Goal: Information Seeking & Learning: Understand process/instructions

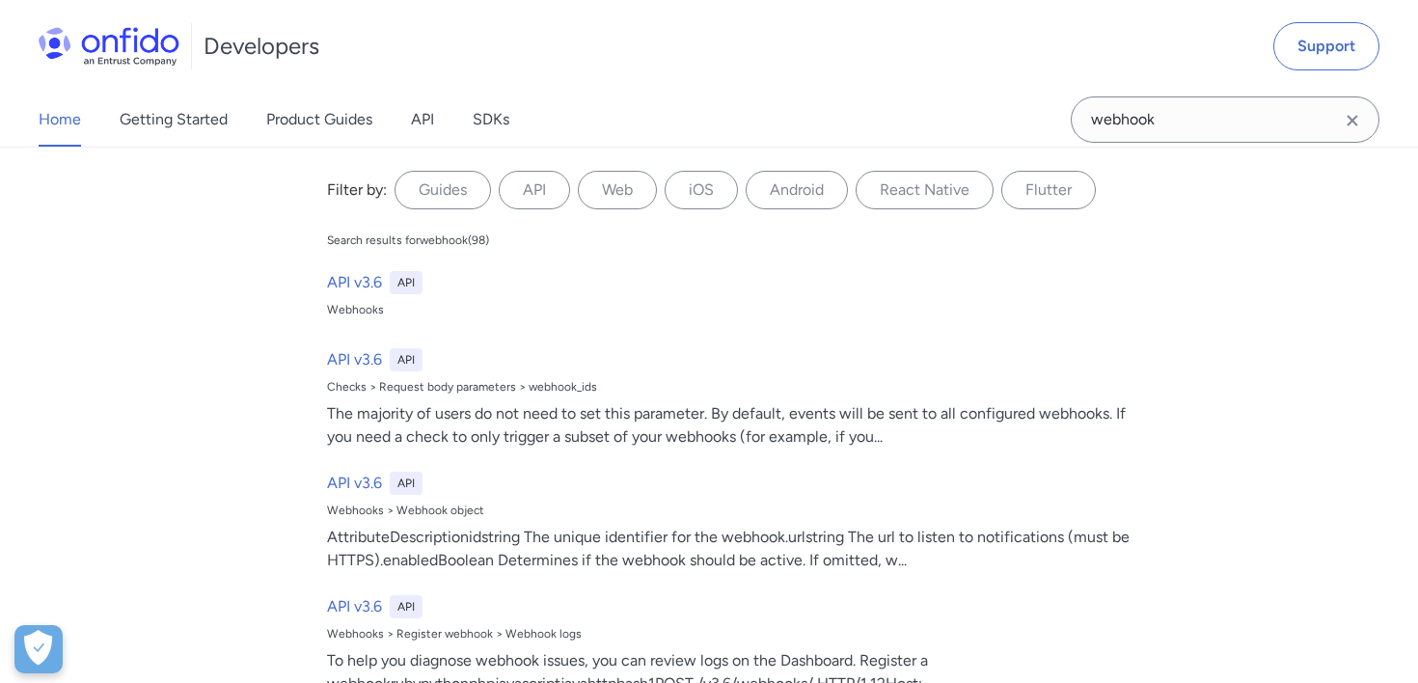
type input "webhook"
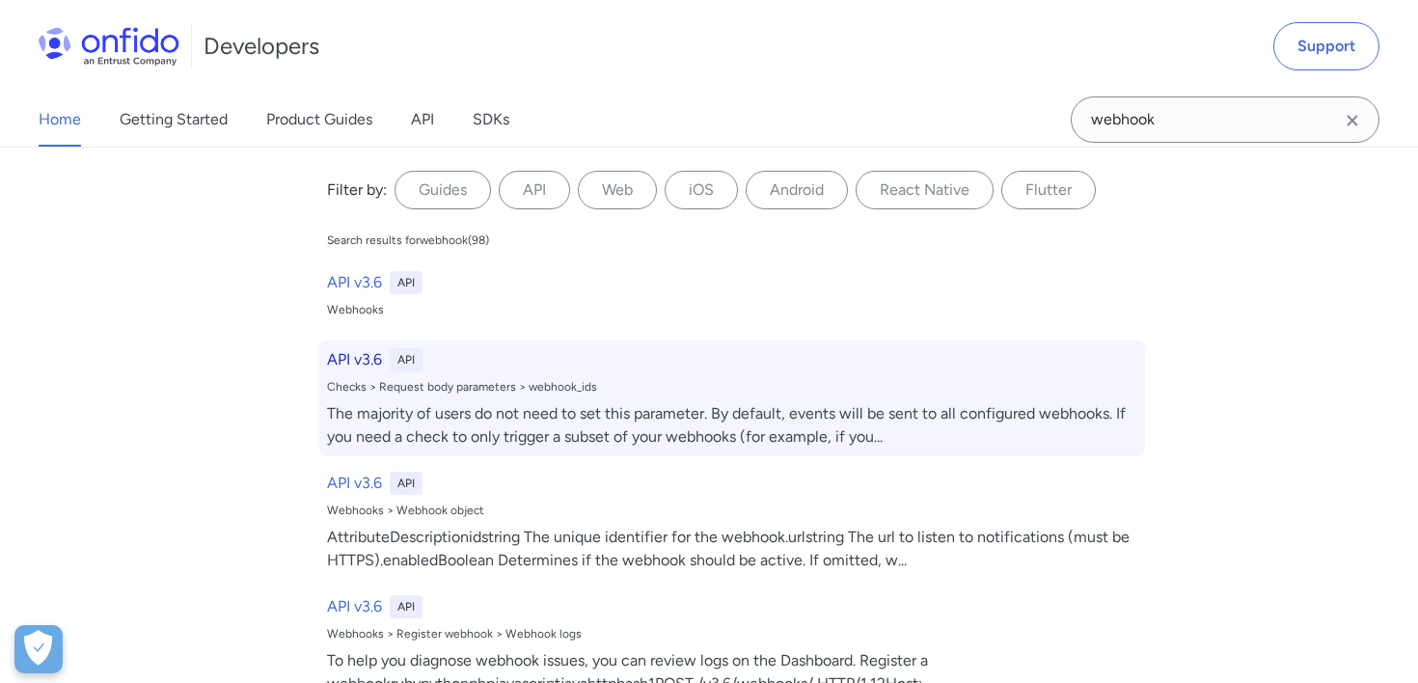
click at [690, 386] on div "Checks > Request body parameters > webhook_ids" at bounding box center [732, 386] width 810 height 15
select select "http"
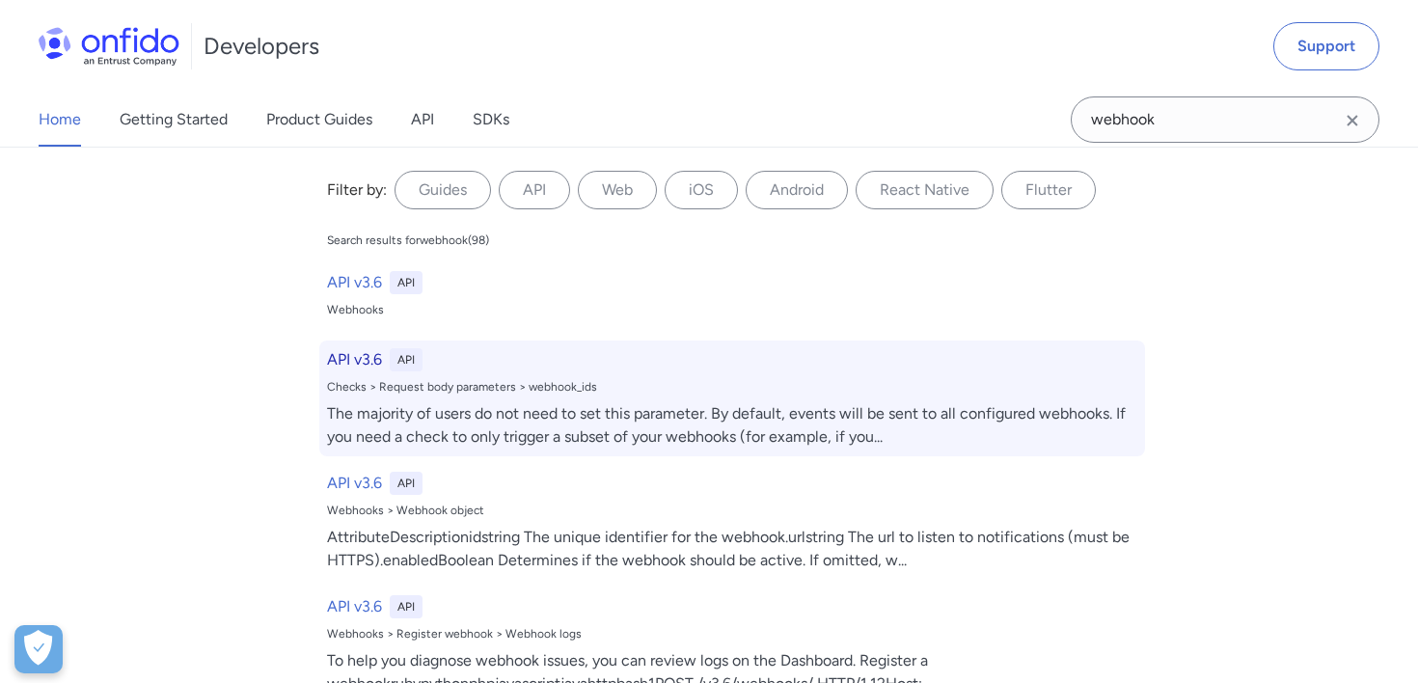
select select "http"
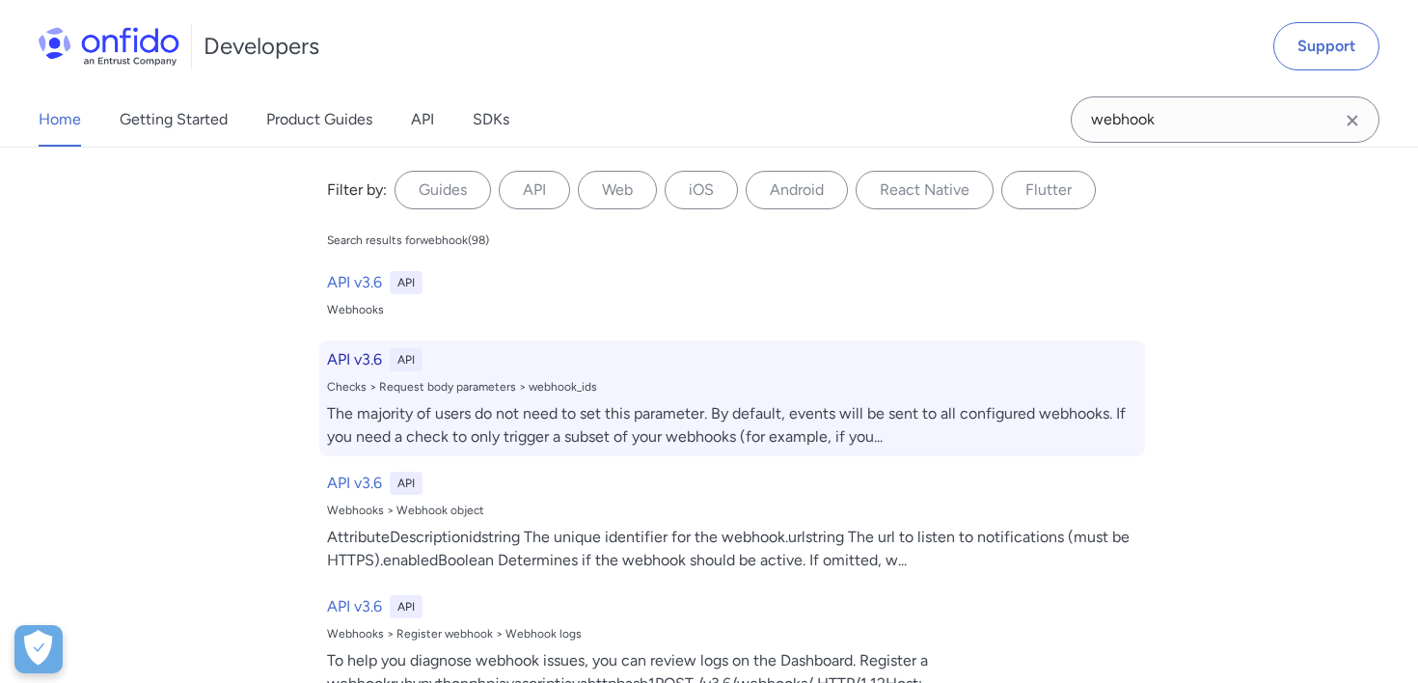
select select "http"
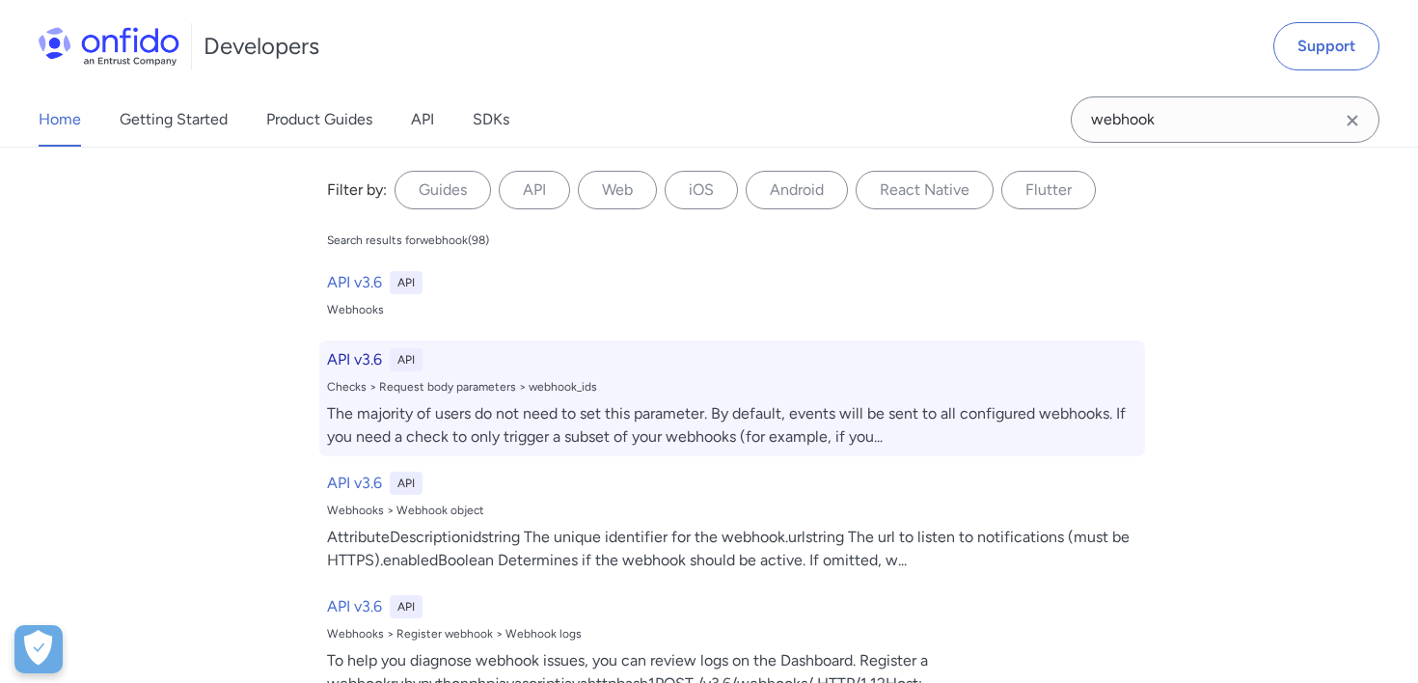
select select "http"
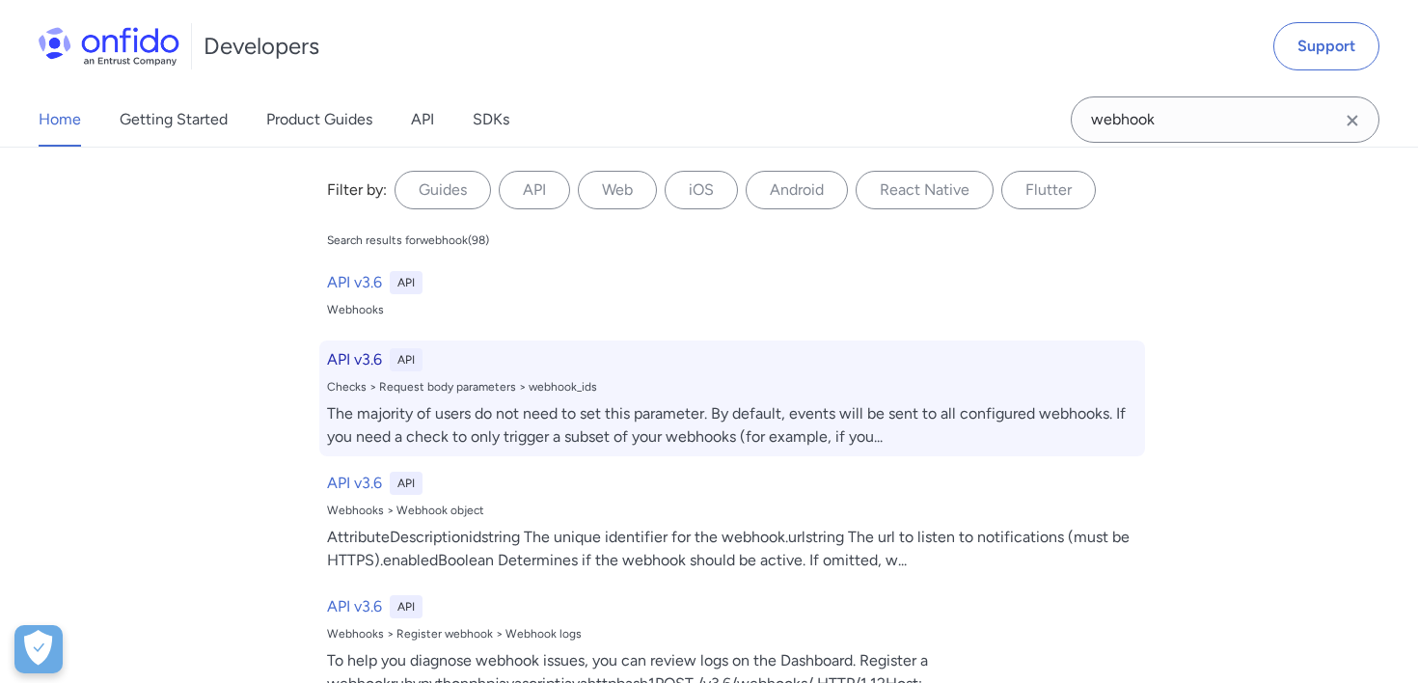
select select "http"
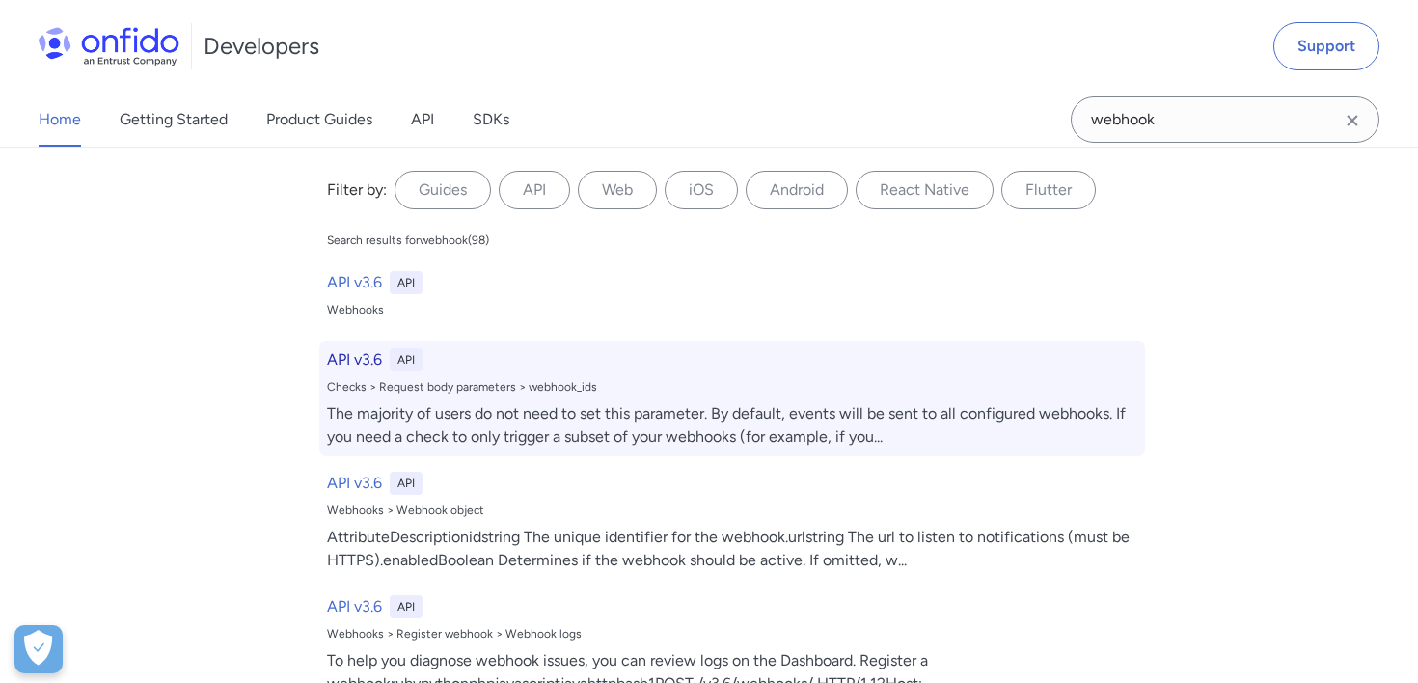
select select "http"
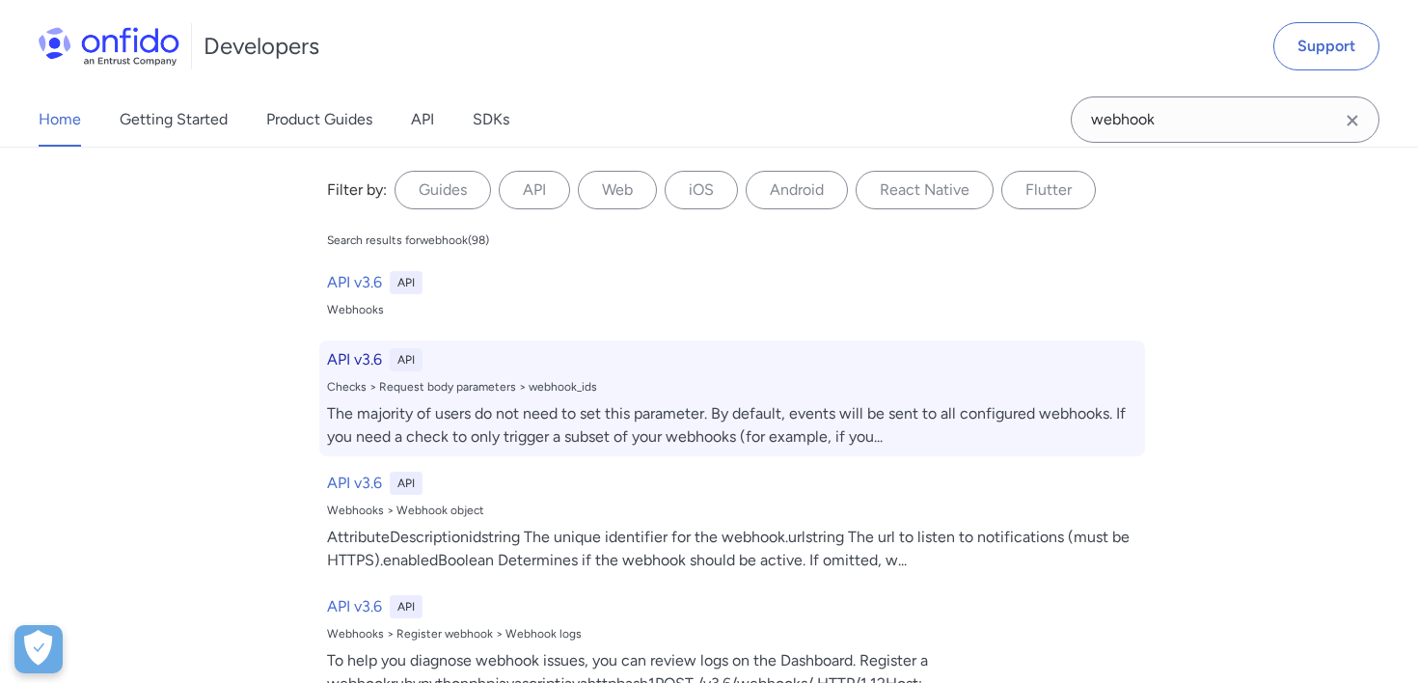
select select "http"
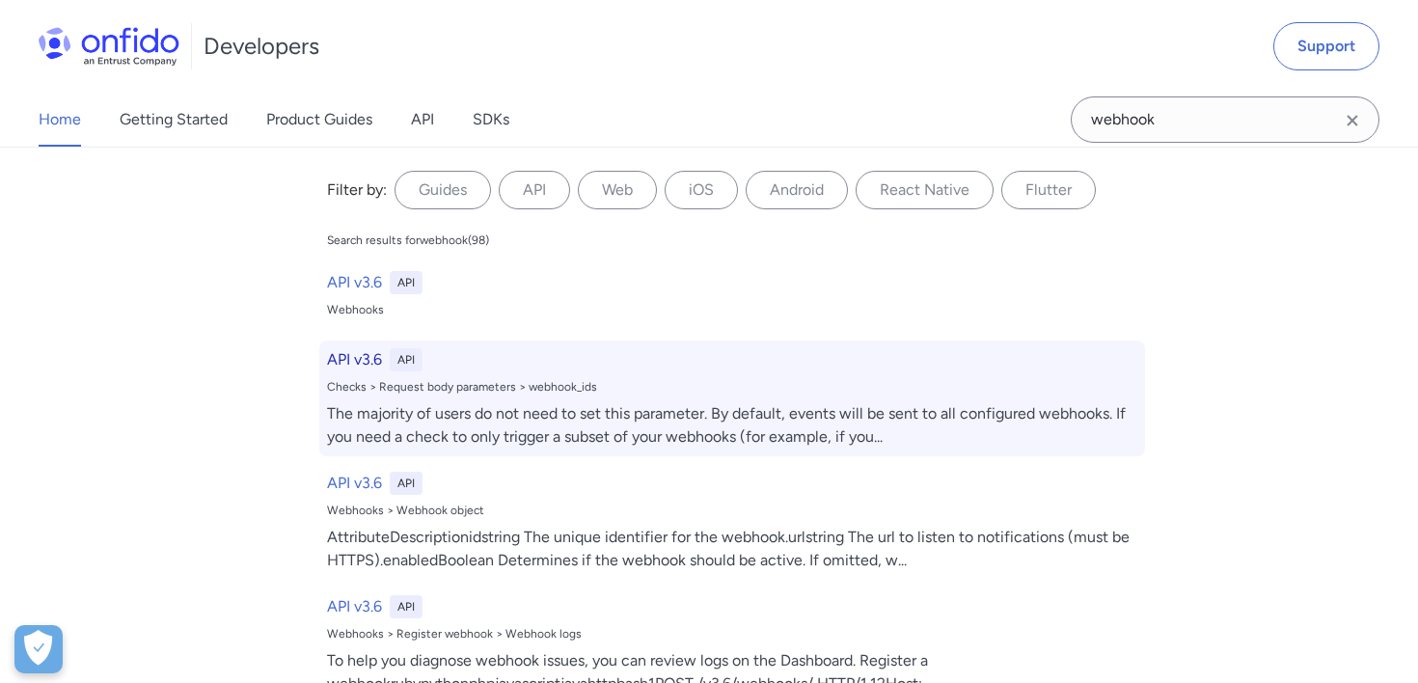
select select "http"
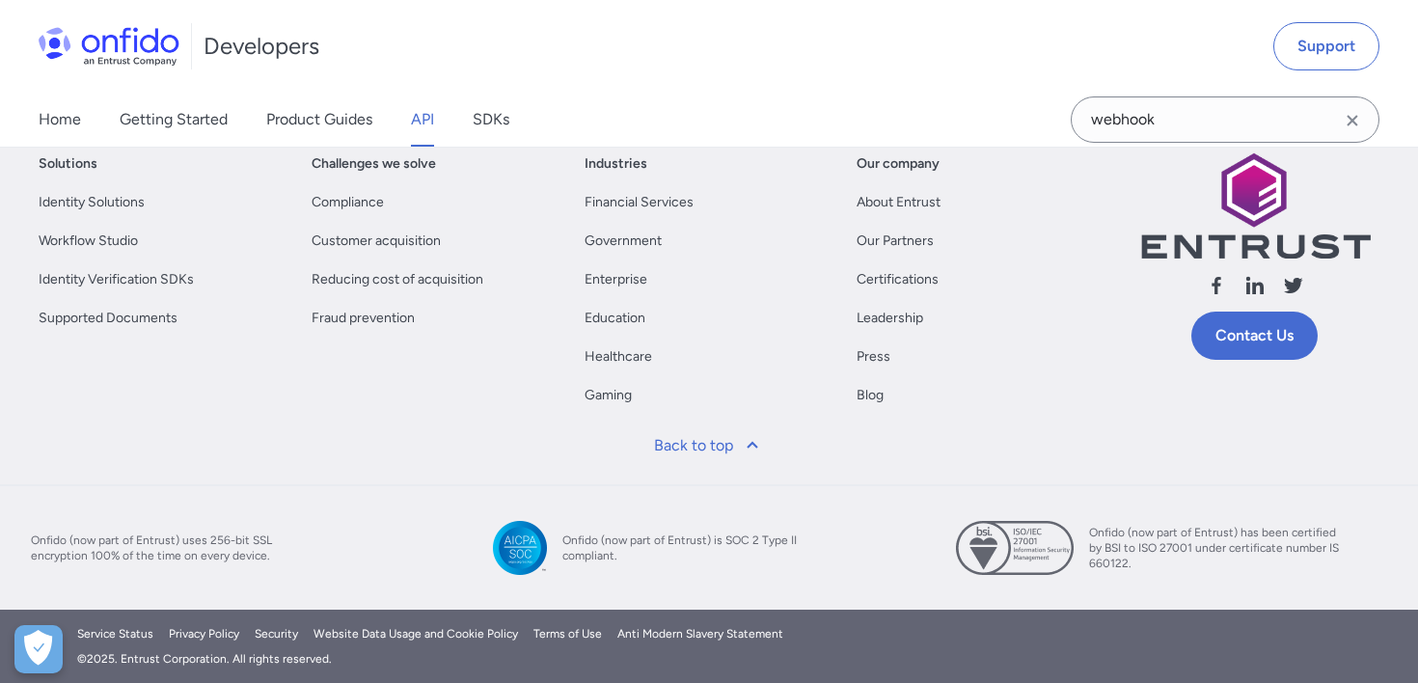
scroll to position [224889, 0]
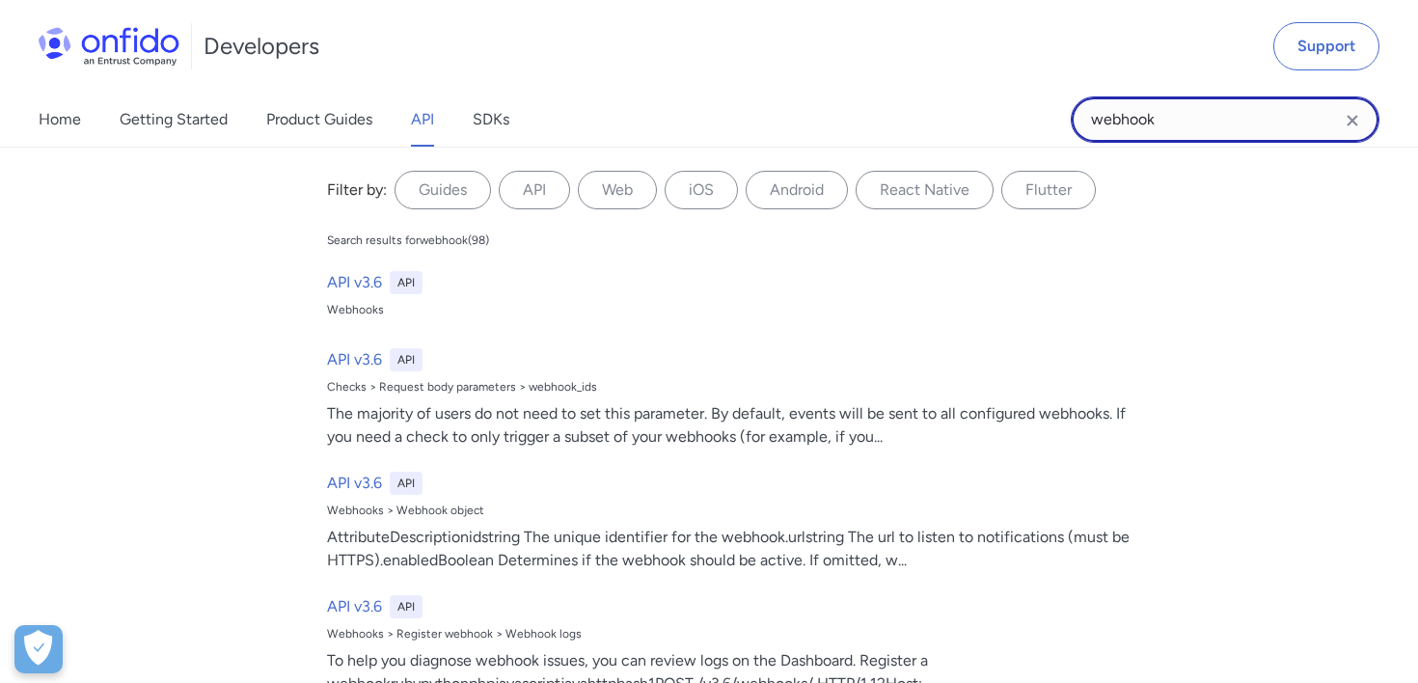
click at [1222, 107] on input "webhook" at bounding box center [1225, 119] width 309 height 46
click at [1208, 129] on input "webhook" at bounding box center [1225, 119] width 309 height 46
click at [1258, 117] on input "webhook" at bounding box center [1225, 119] width 309 height 46
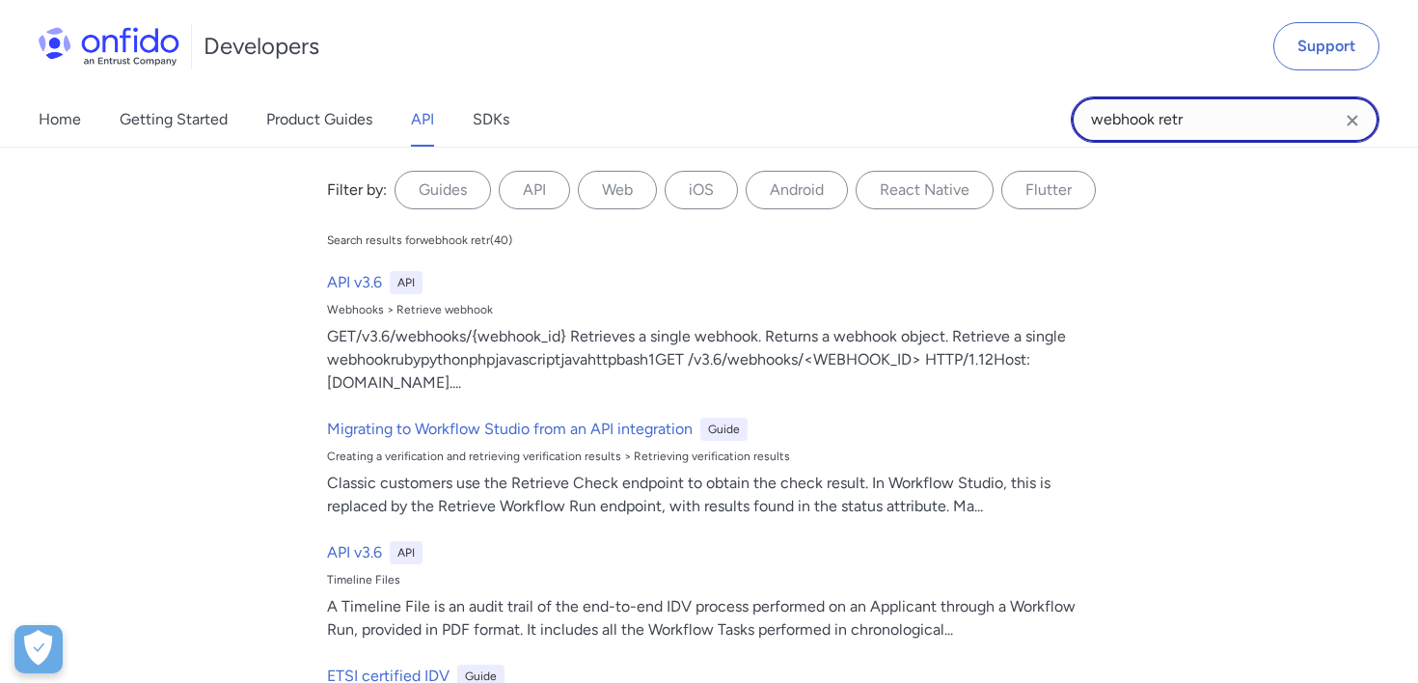
type input "webhook retr"
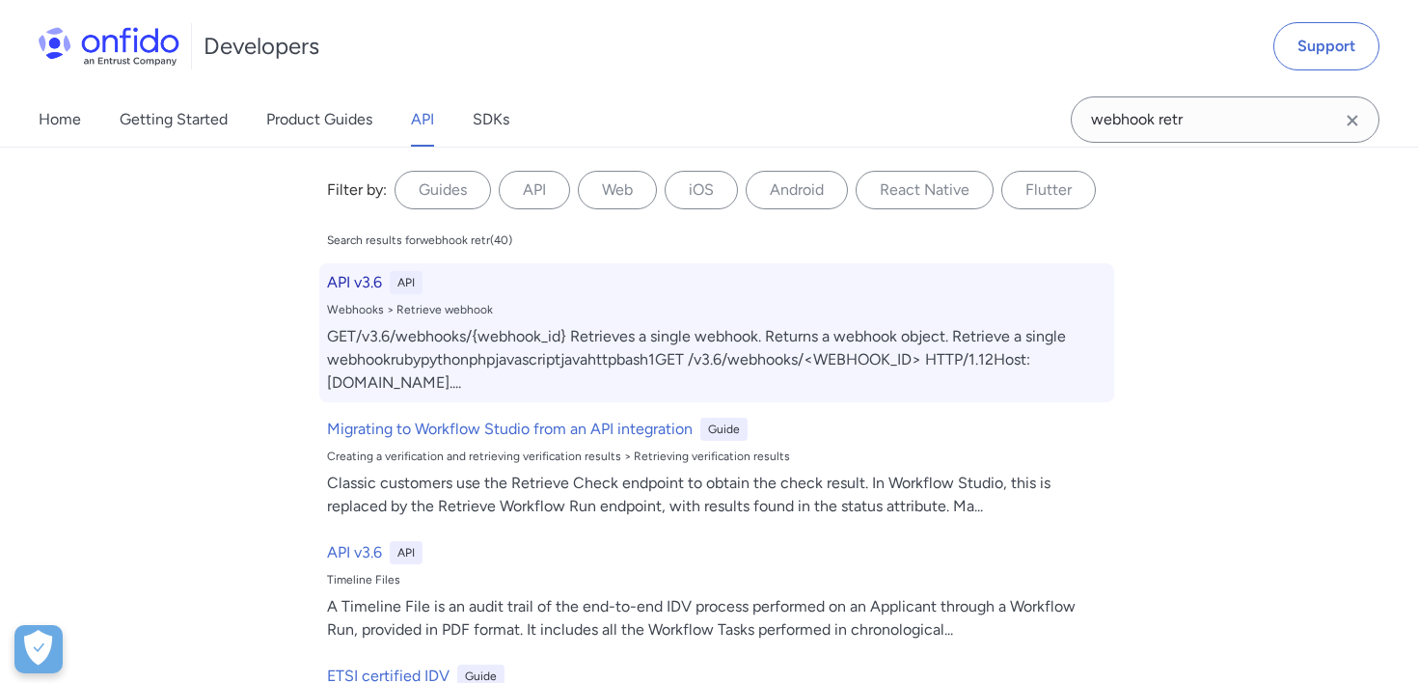
click at [826, 319] on div "API v3.6 API Webhooks > Retrieve webhook GET/v3.6/webhooks/{webhook_id} Retriev…" at bounding box center [716, 332] width 795 height 139
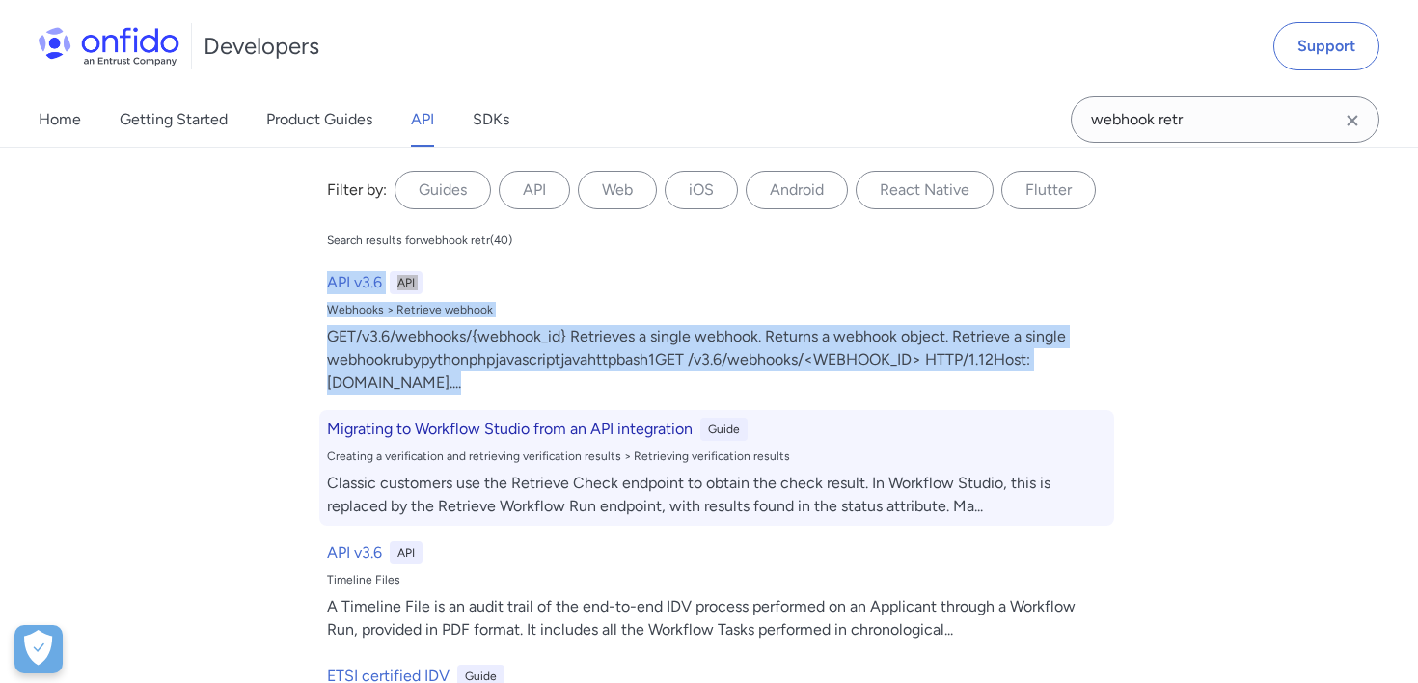
click at [578, 449] on div "Creating a verification and retrieving verification results > Retrieving verifi…" at bounding box center [716, 456] width 779 height 15
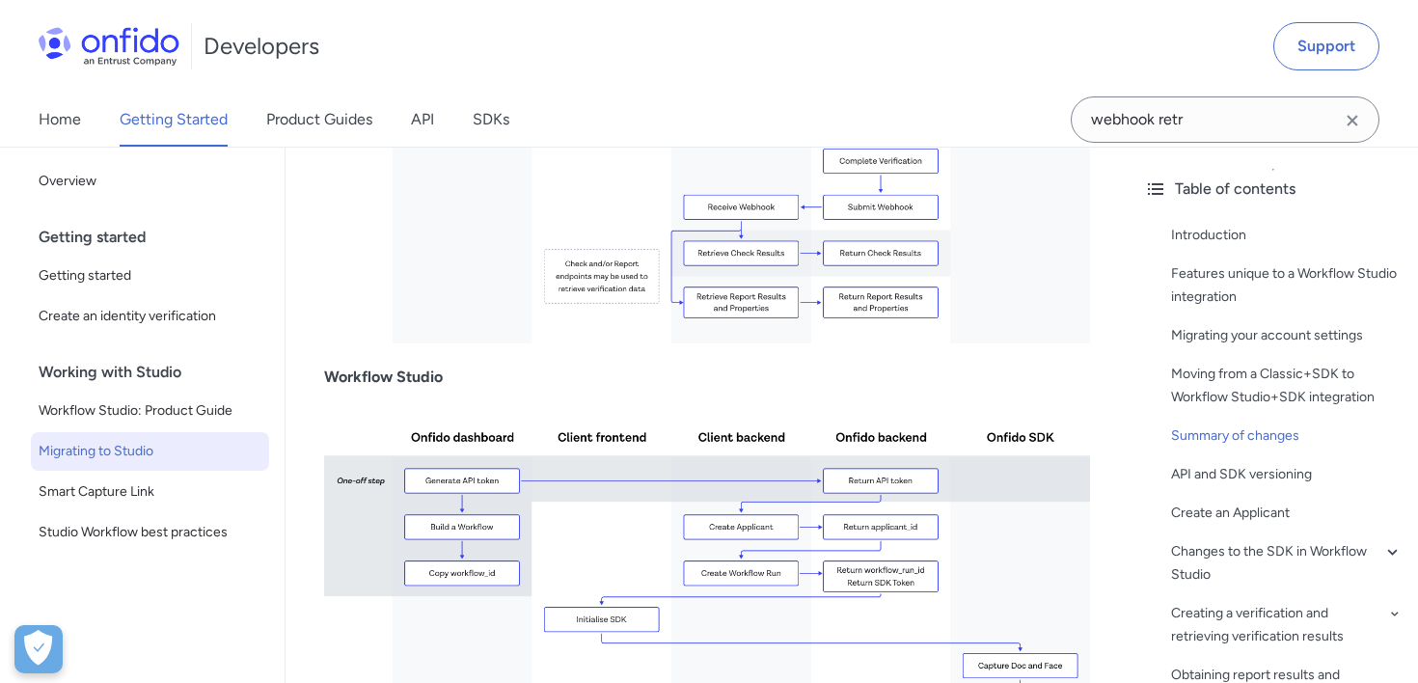
scroll to position [4332, 0]
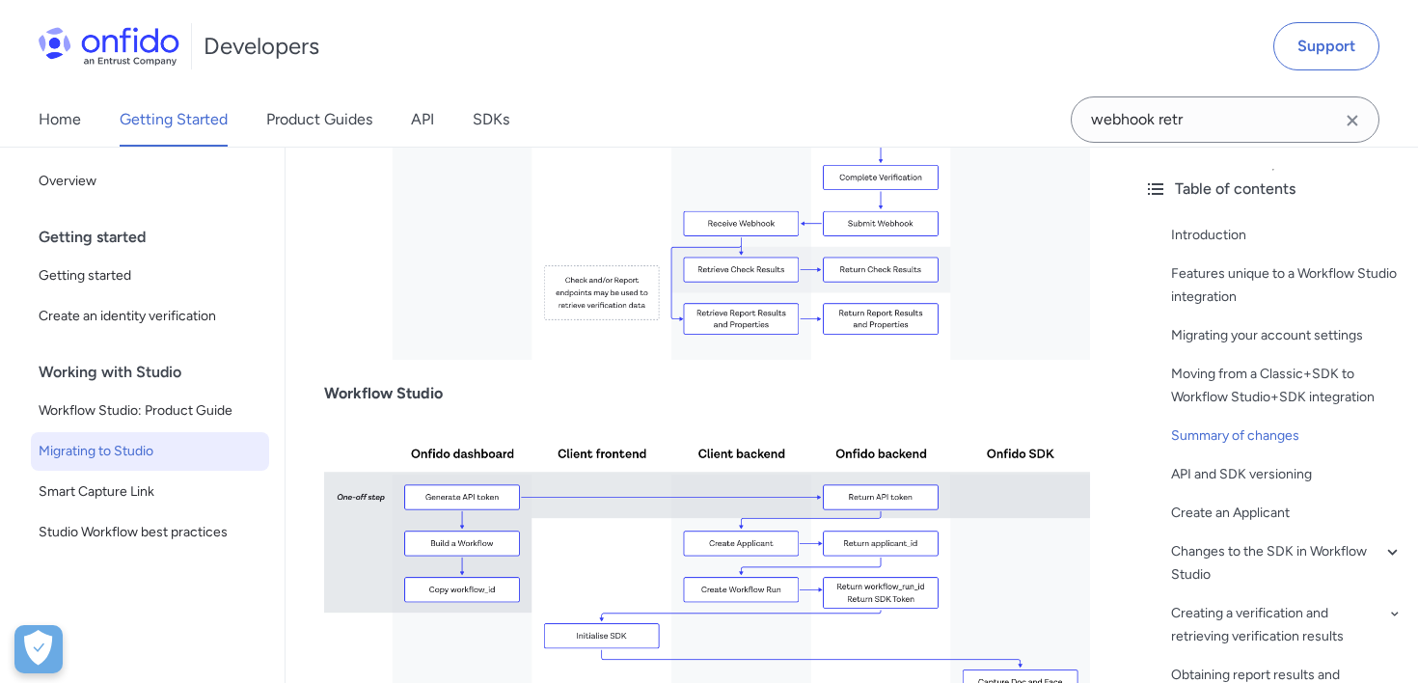
select select "http"
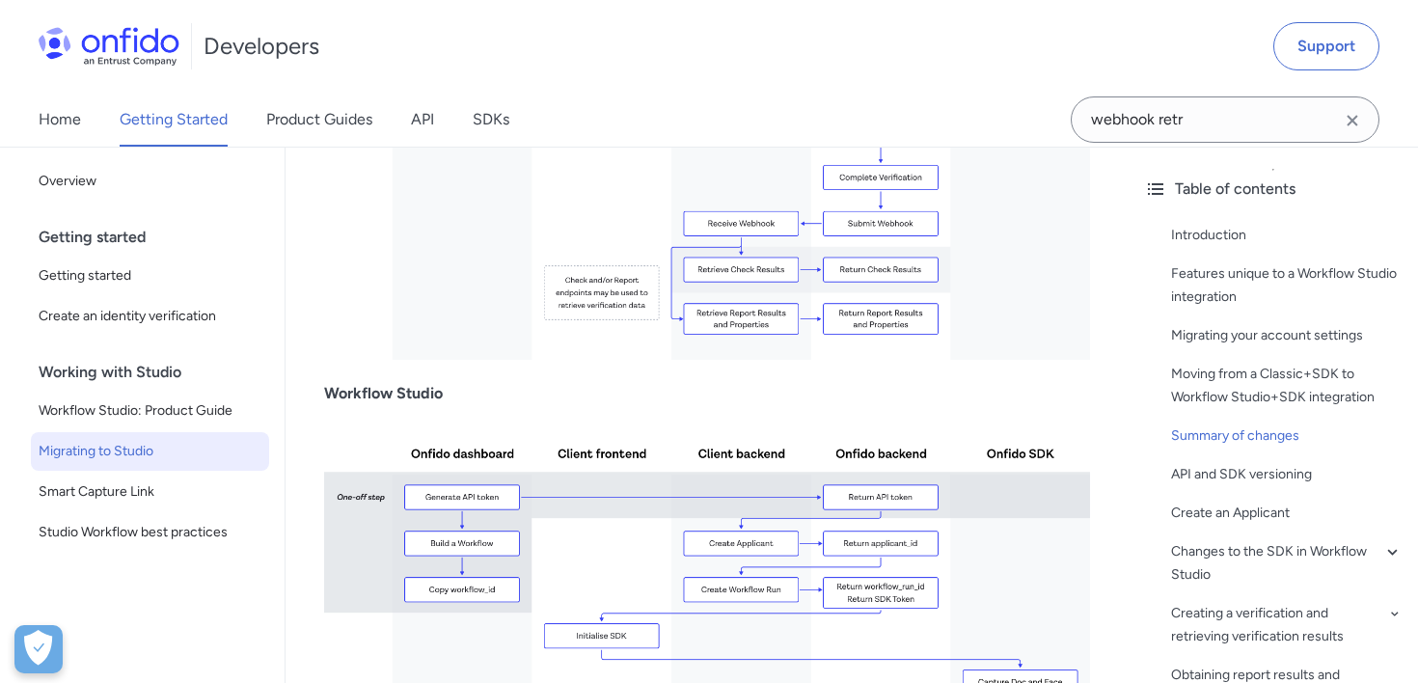
select select "http"
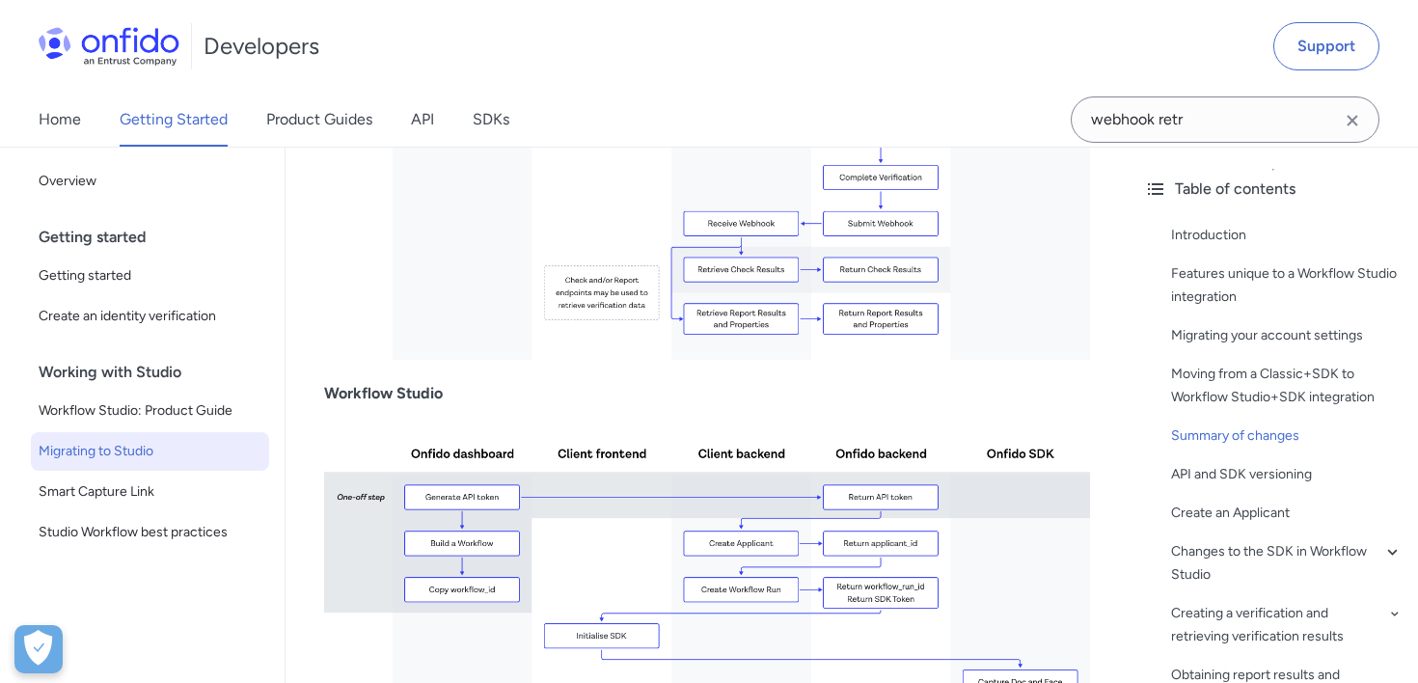
select select "http"
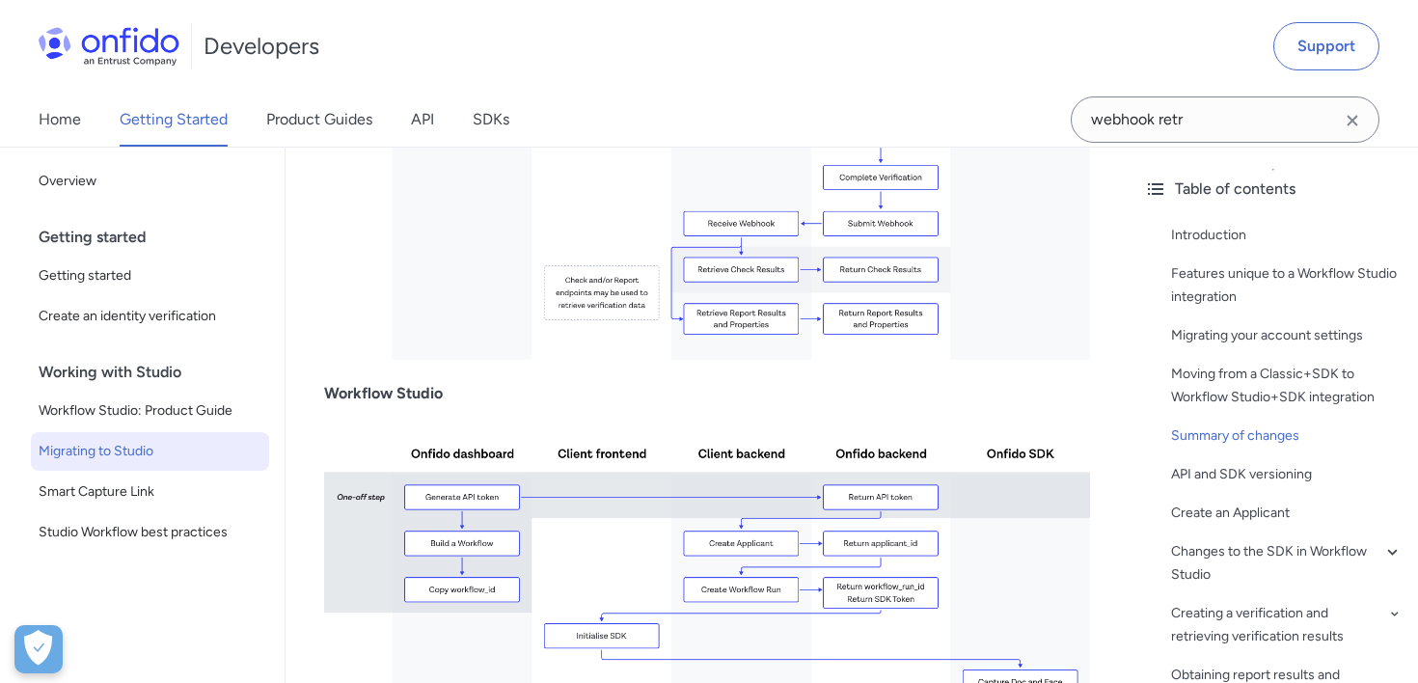
select select "http"
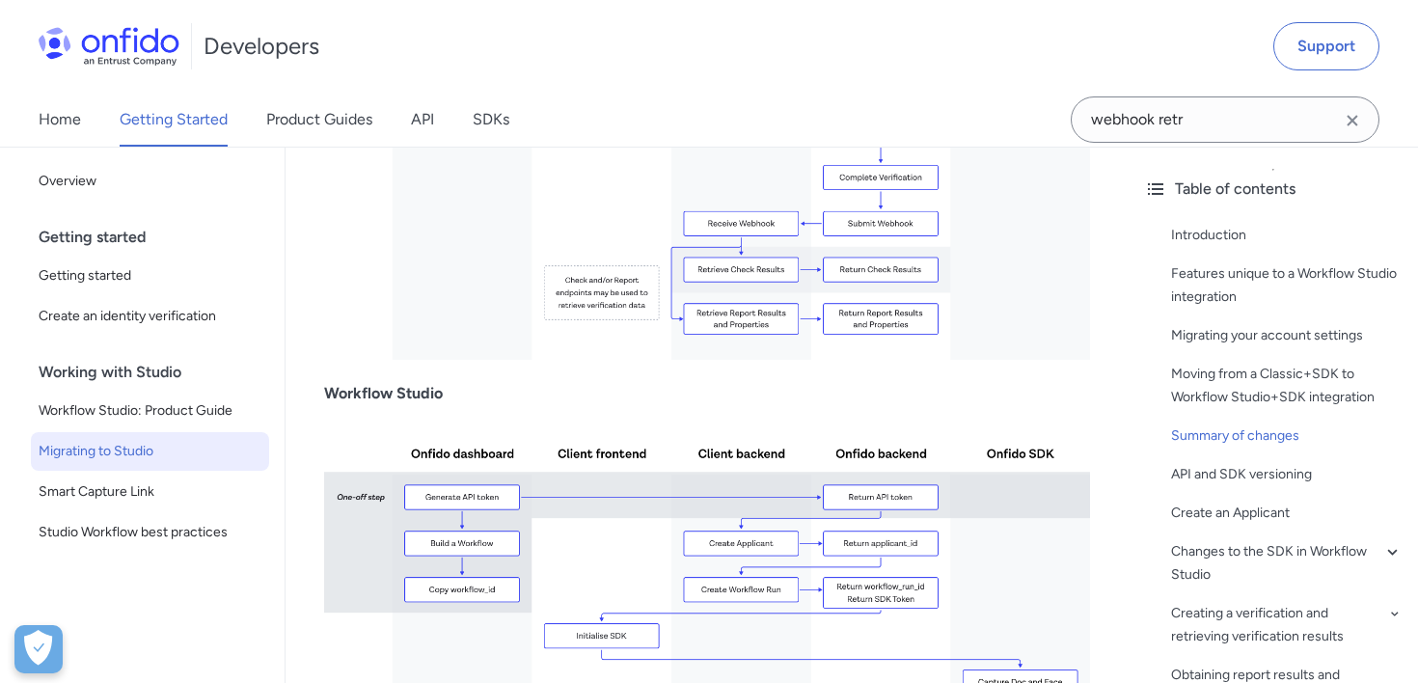
select select "http"
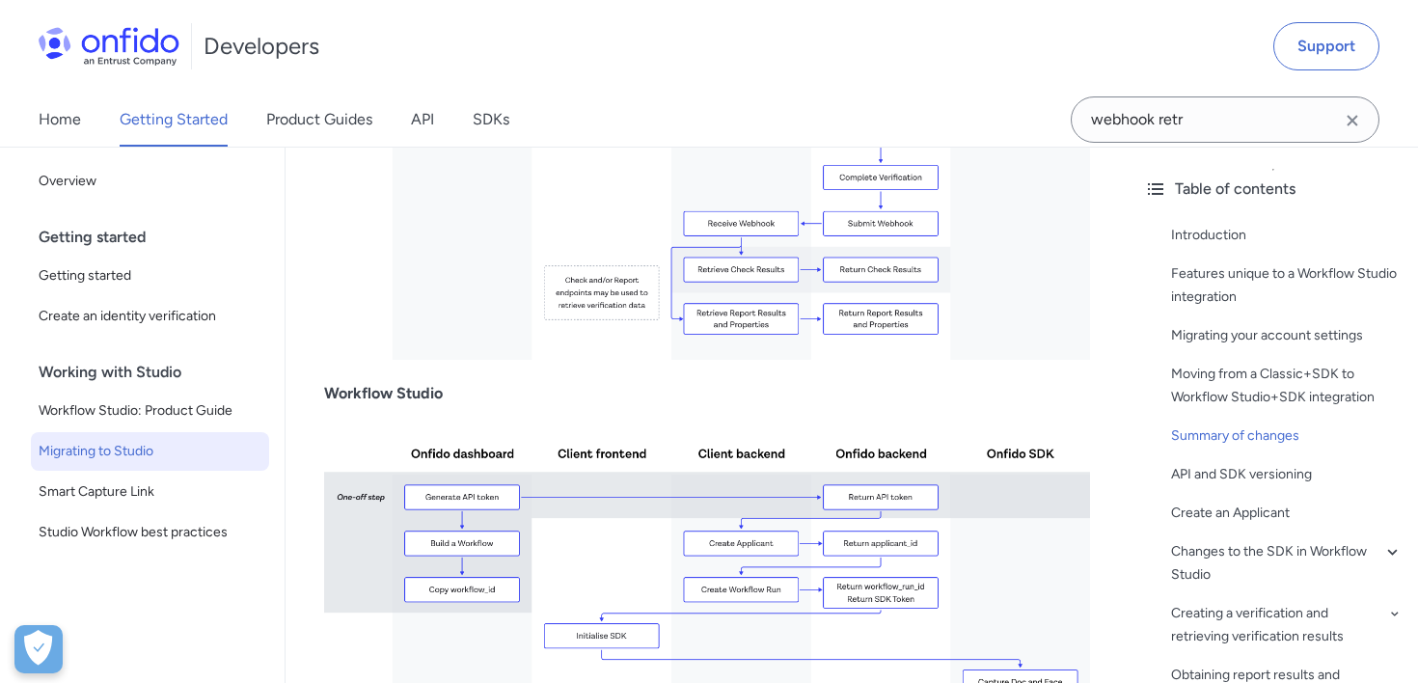
select select "http"
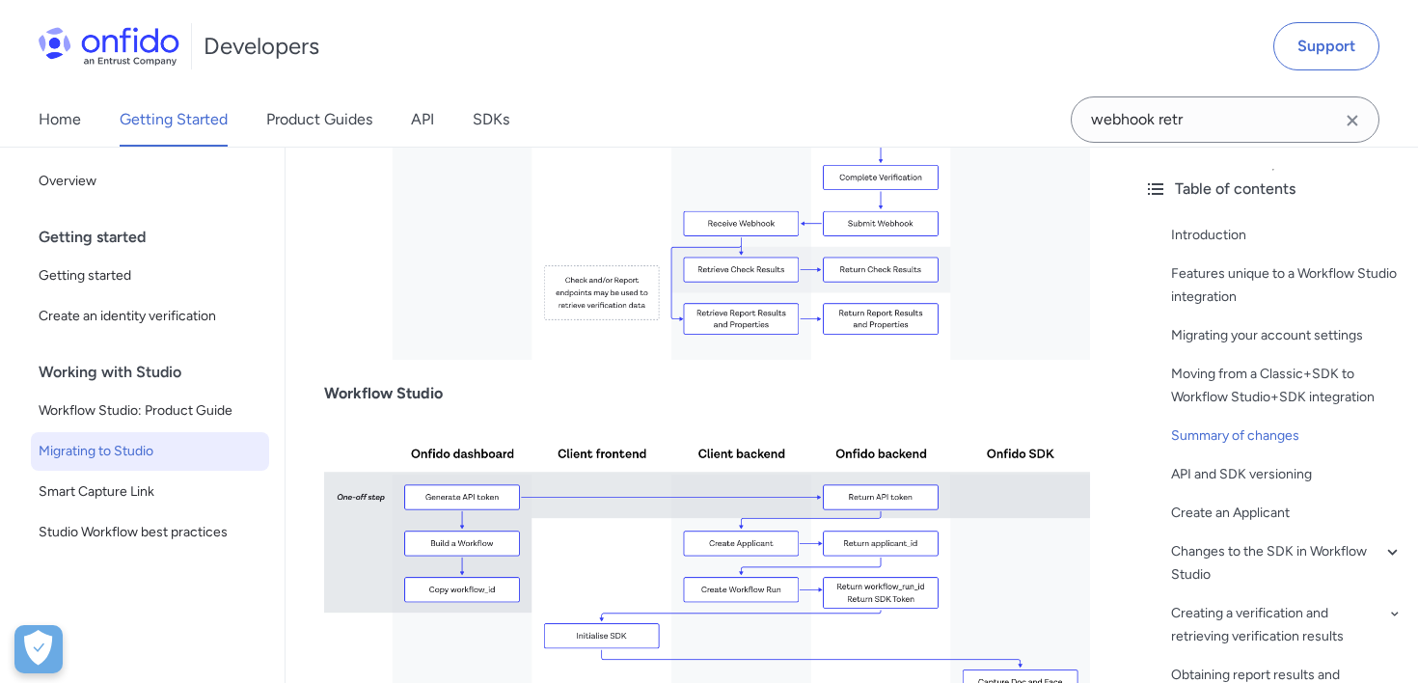
select select "http"
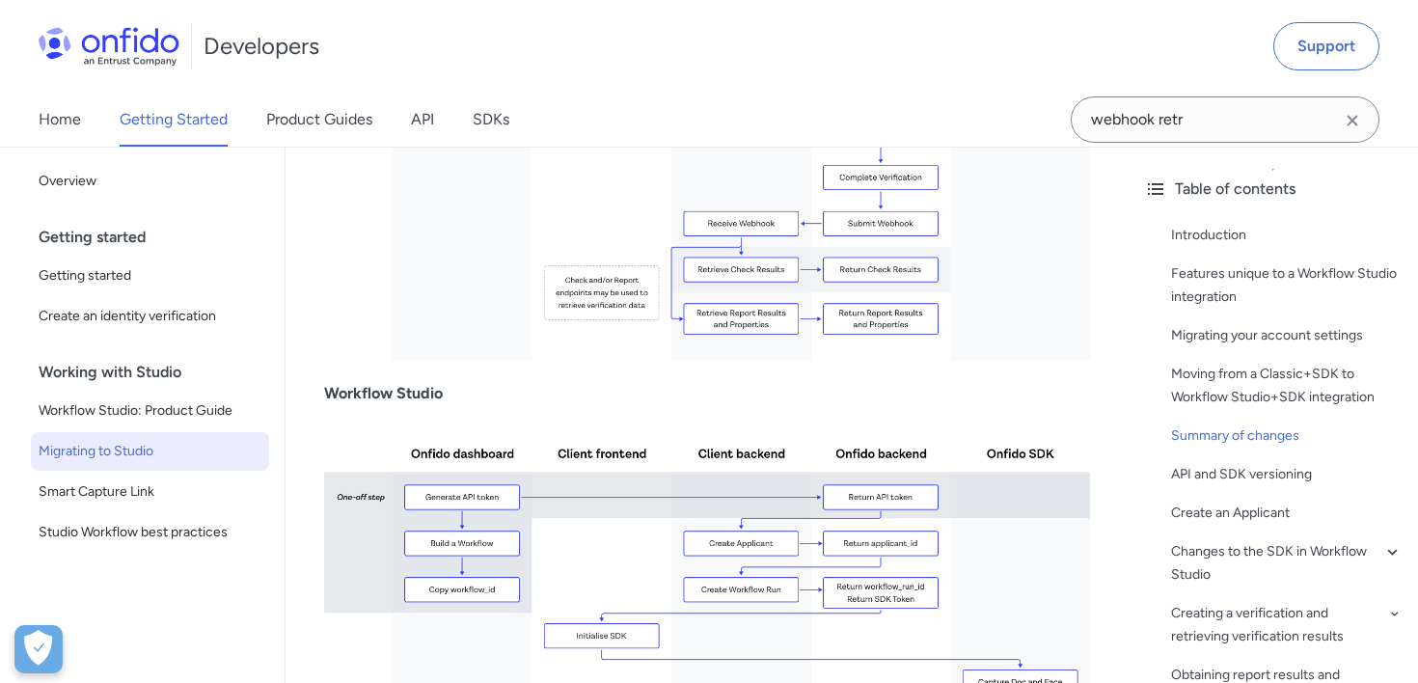
select select "http"
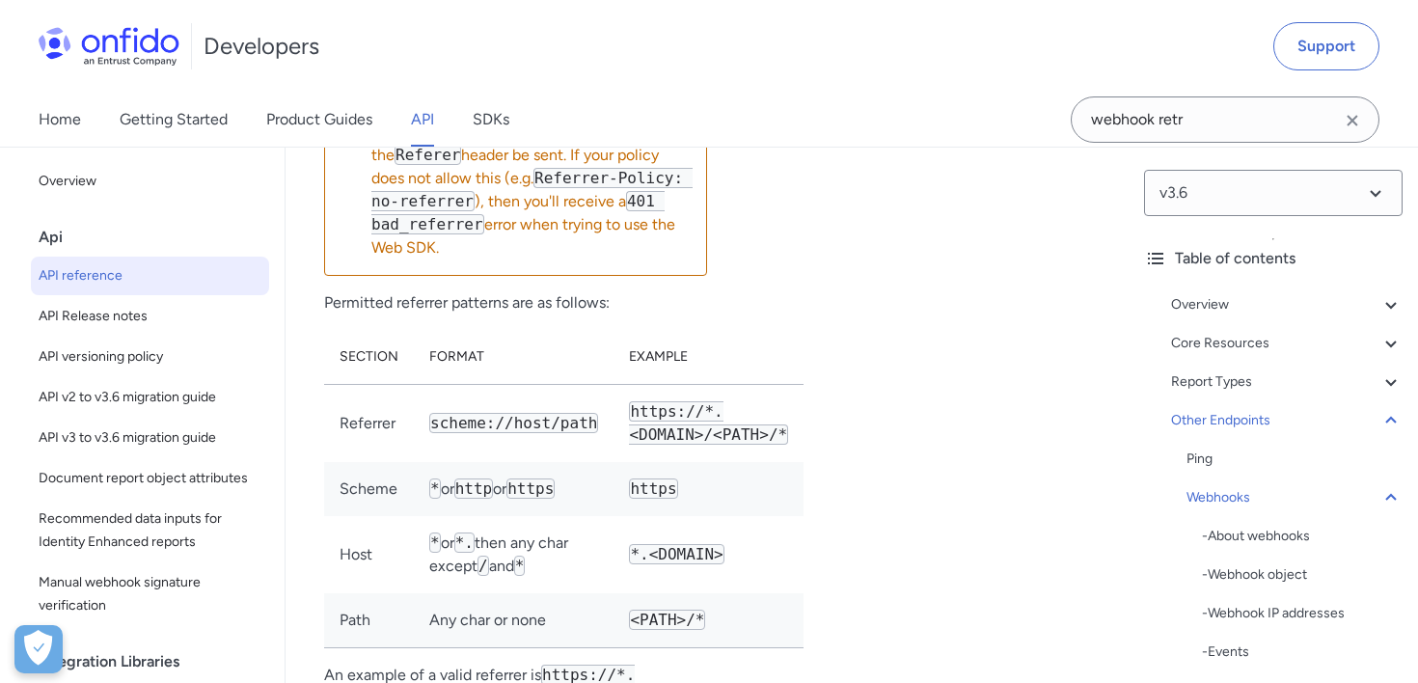
scroll to position [195045, 0]
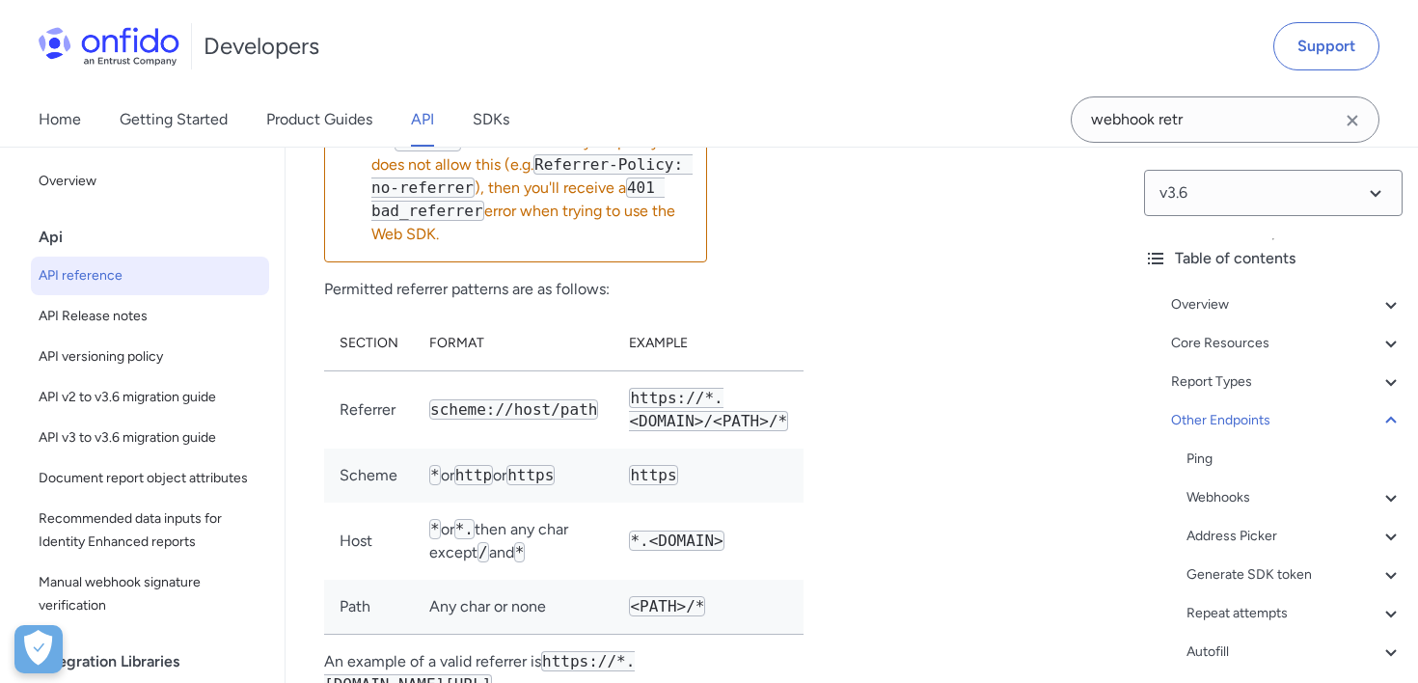
scroll to position [224889, 0]
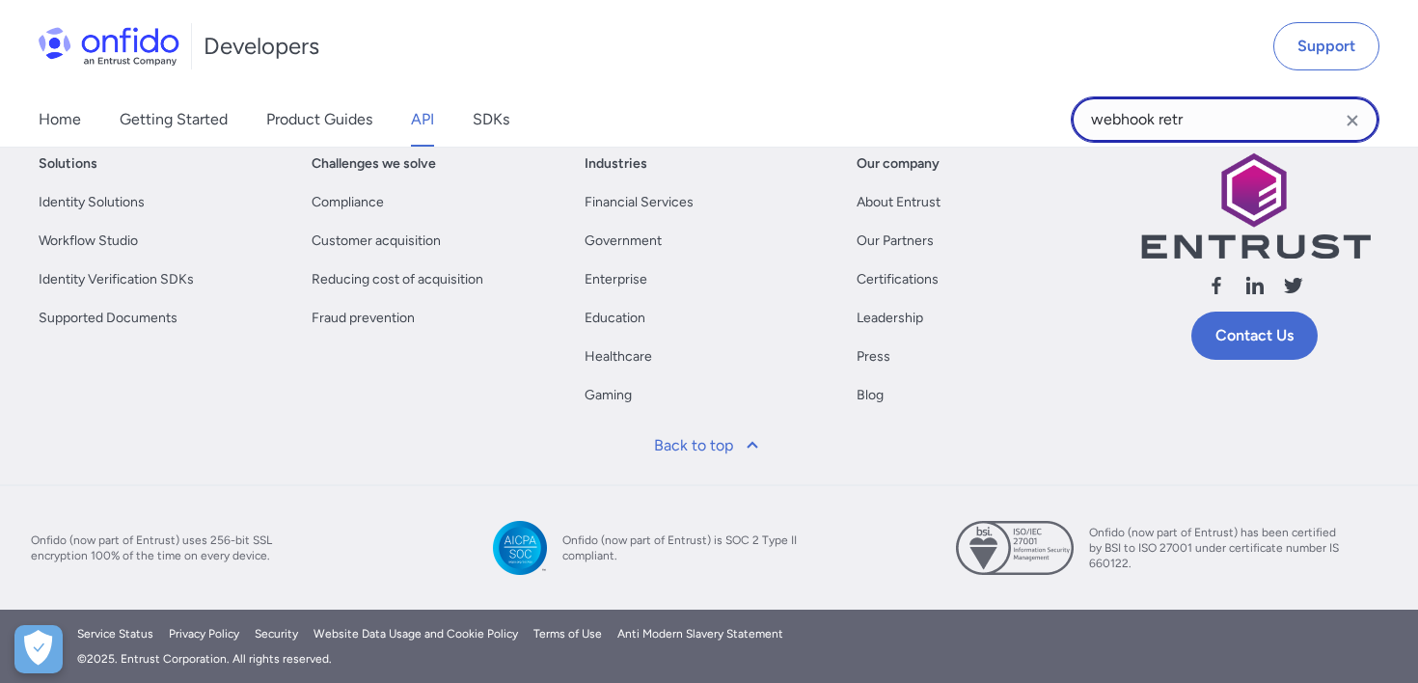
click at [1243, 132] on input "webhook retr" at bounding box center [1225, 119] width 309 height 46
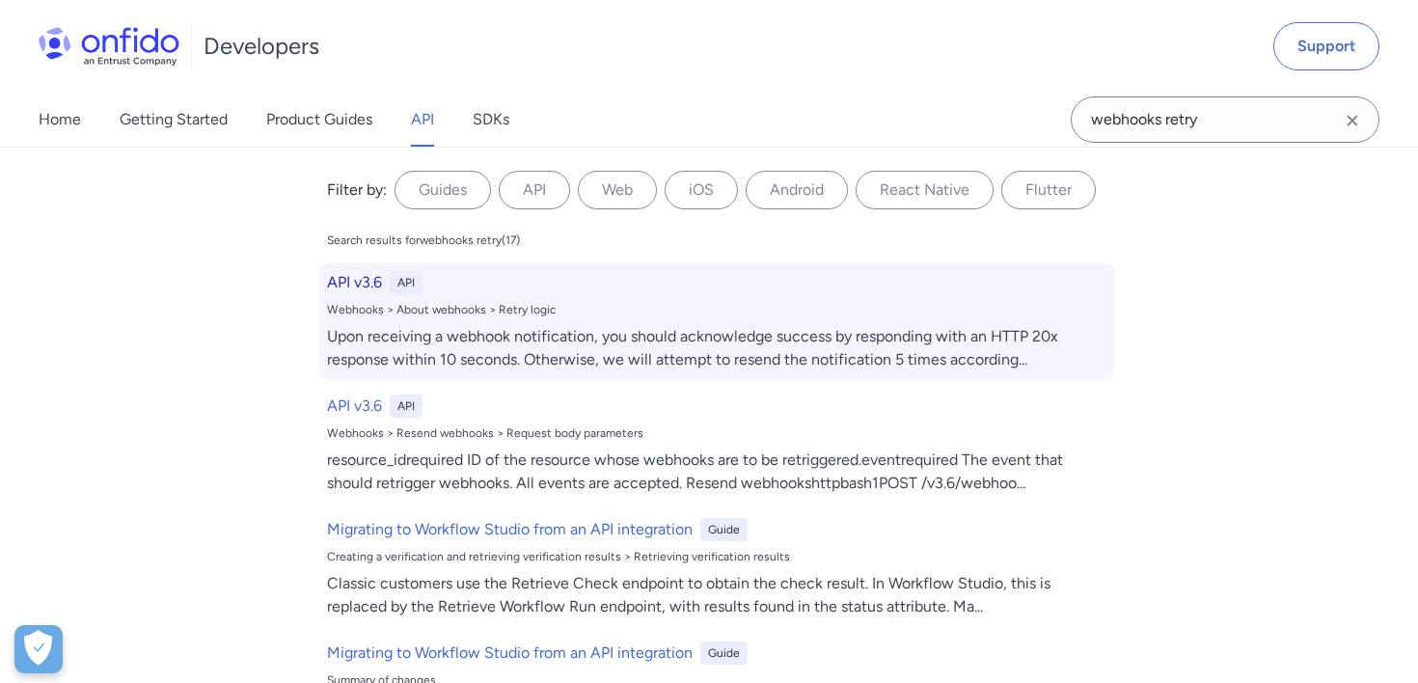
click at [763, 318] on div "API v3.6 API Webhooks > About webhooks > Retry logic Upon receiving a webhook n…" at bounding box center [716, 321] width 795 height 116
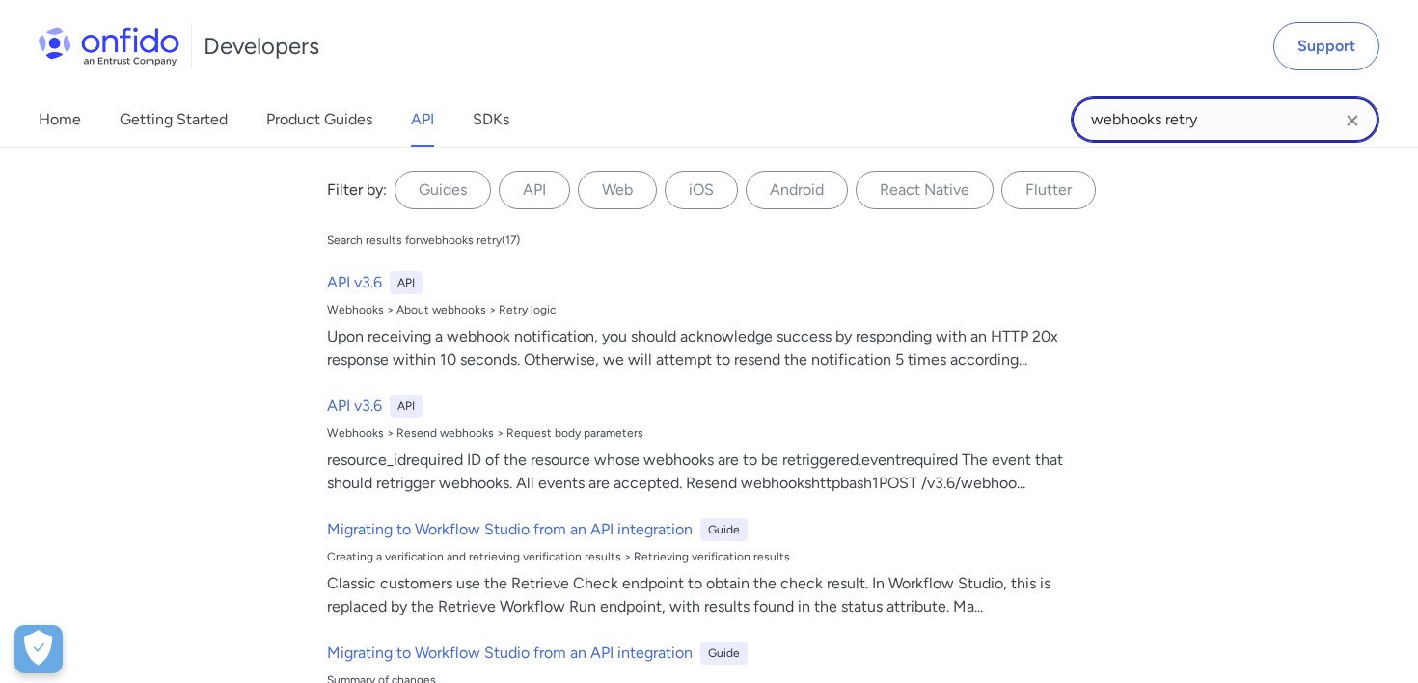
drag, startPoint x: 1225, startPoint y: 117, endPoint x: 835, endPoint y: 117, distance: 389.7
click at [835, 117] on div "Home Getting Started Product Guides API SDKs webhooks retry webhooks retry Filt…" at bounding box center [709, 120] width 1418 height 54
type input "API Token"
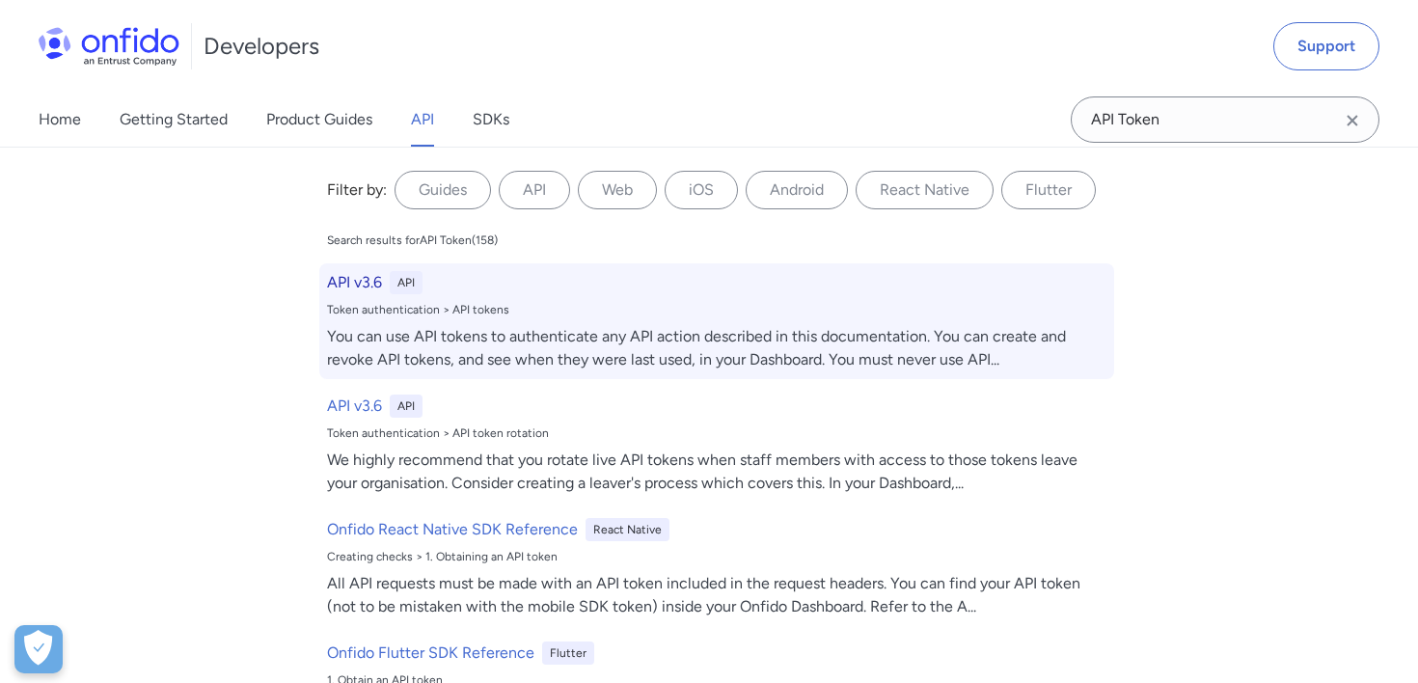
click at [802, 303] on div "Token authentication > API tokens" at bounding box center [716, 309] width 779 height 15
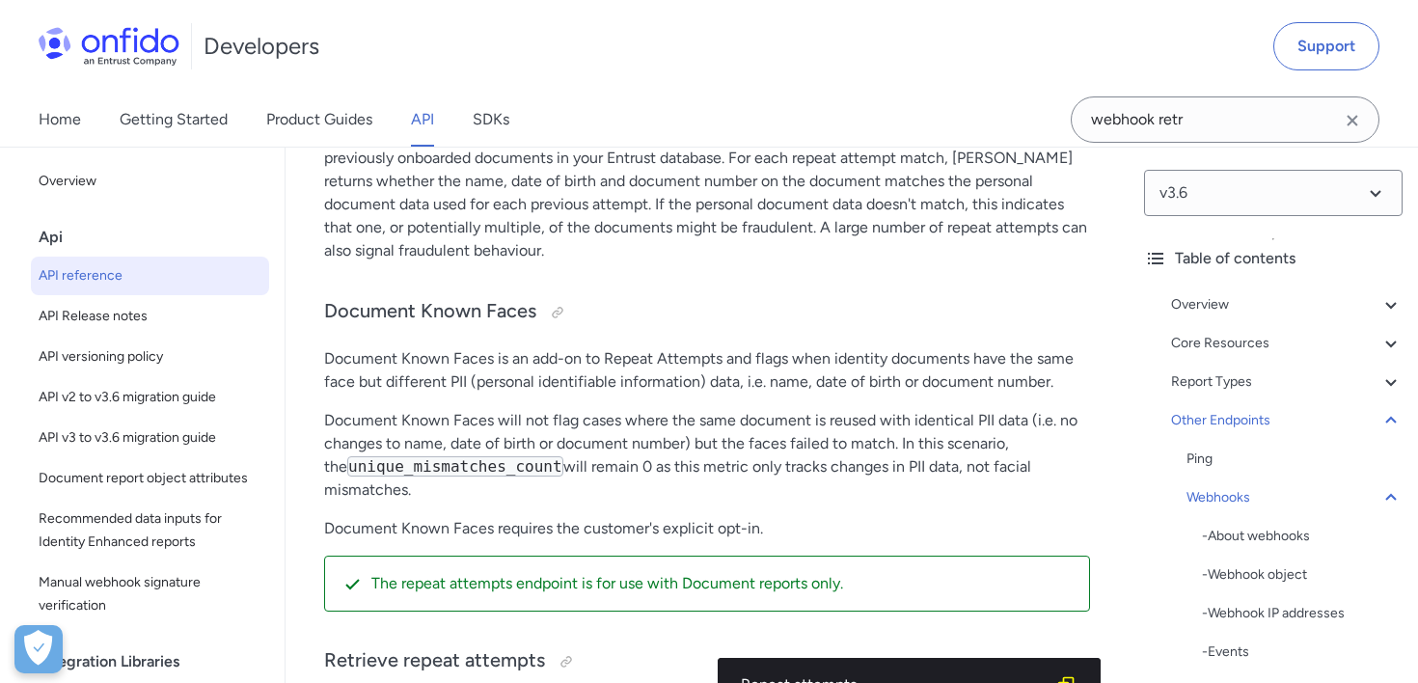
scroll to position [196848, 0]
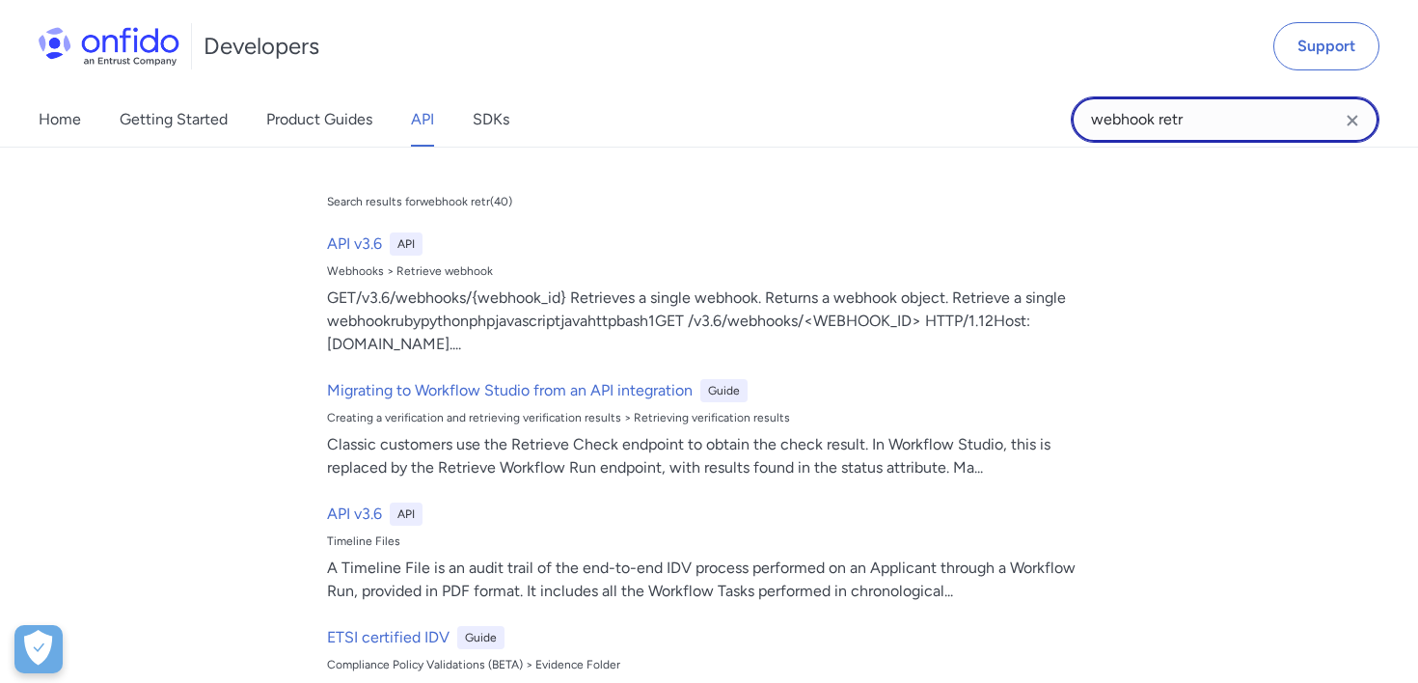
click at [1216, 126] on input "webhook retr" at bounding box center [1225, 119] width 309 height 46
drag, startPoint x: 1216, startPoint y: 126, endPoint x: 901, endPoint y: 126, distance: 315.4
click at [901, 126] on div "Home Getting Started Product Guides API SDKs webhook retr webhook retr Search r…" at bounding box center [709, 120] width 1418 height 54
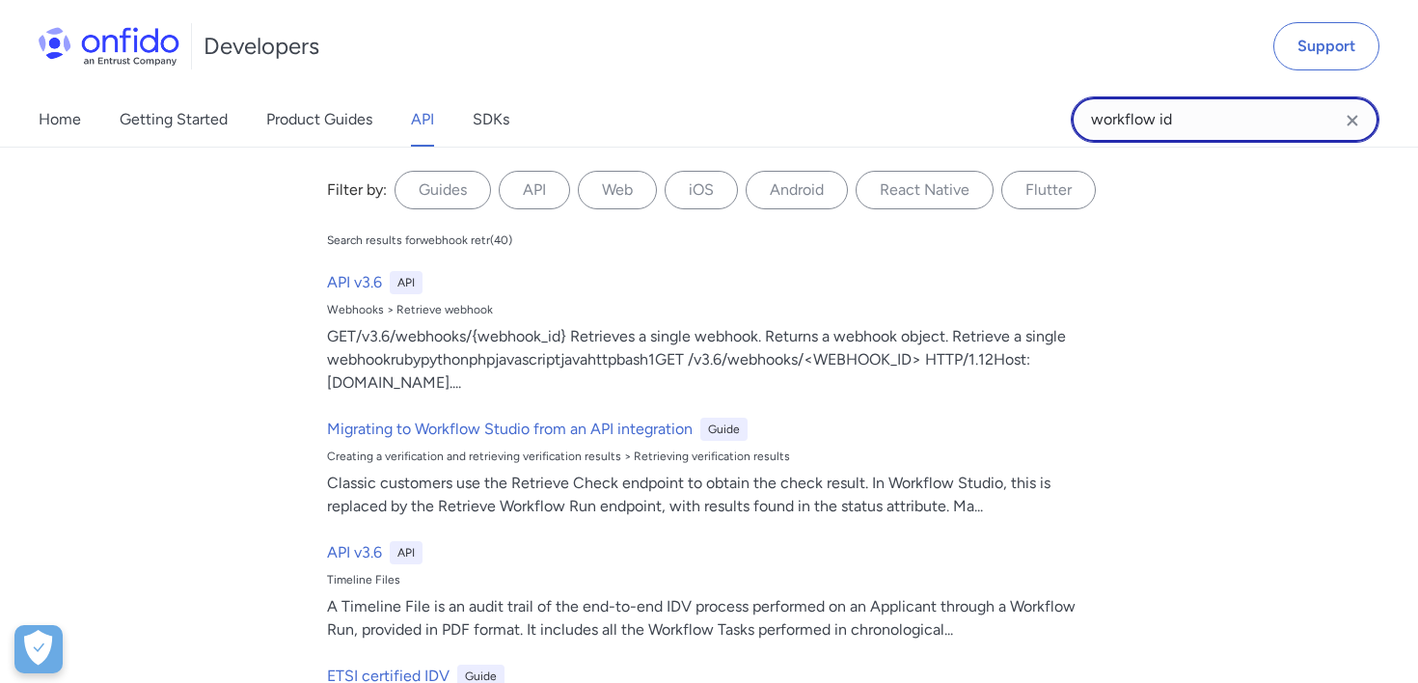
type input "workflow id"
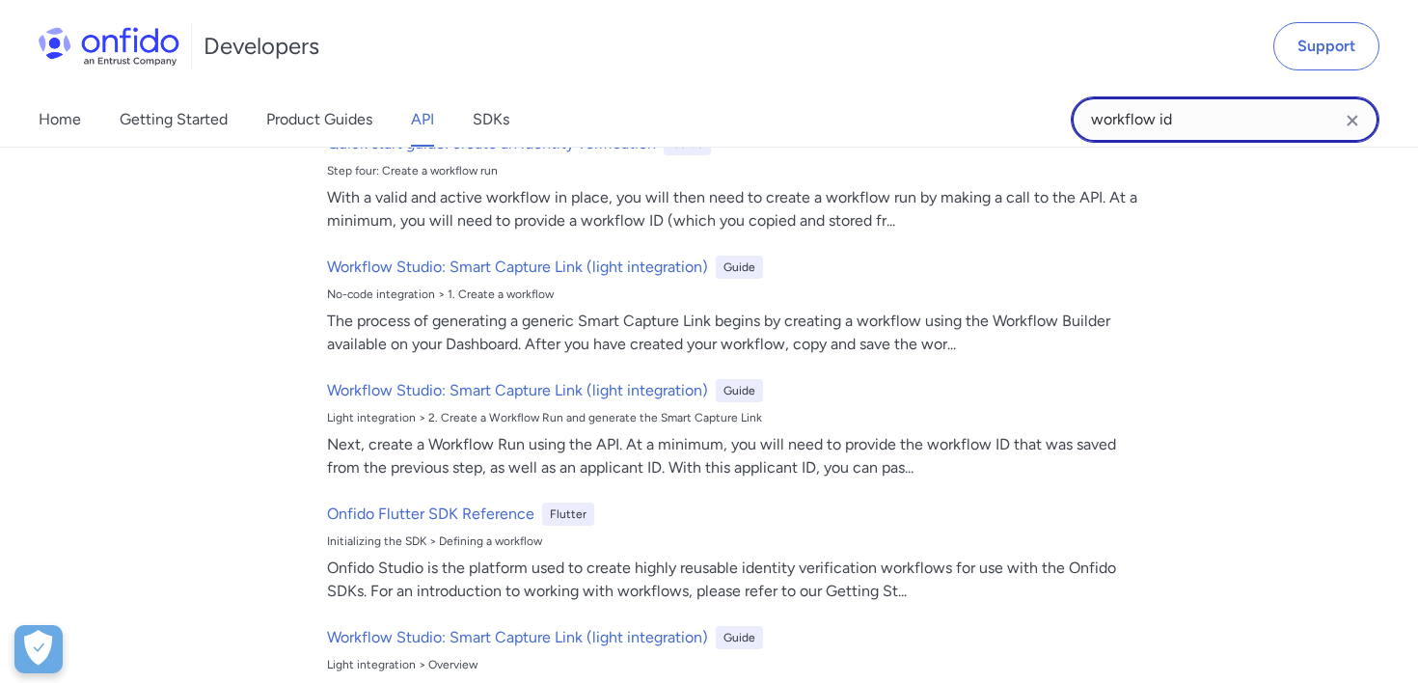
scroll to position [388, 0]
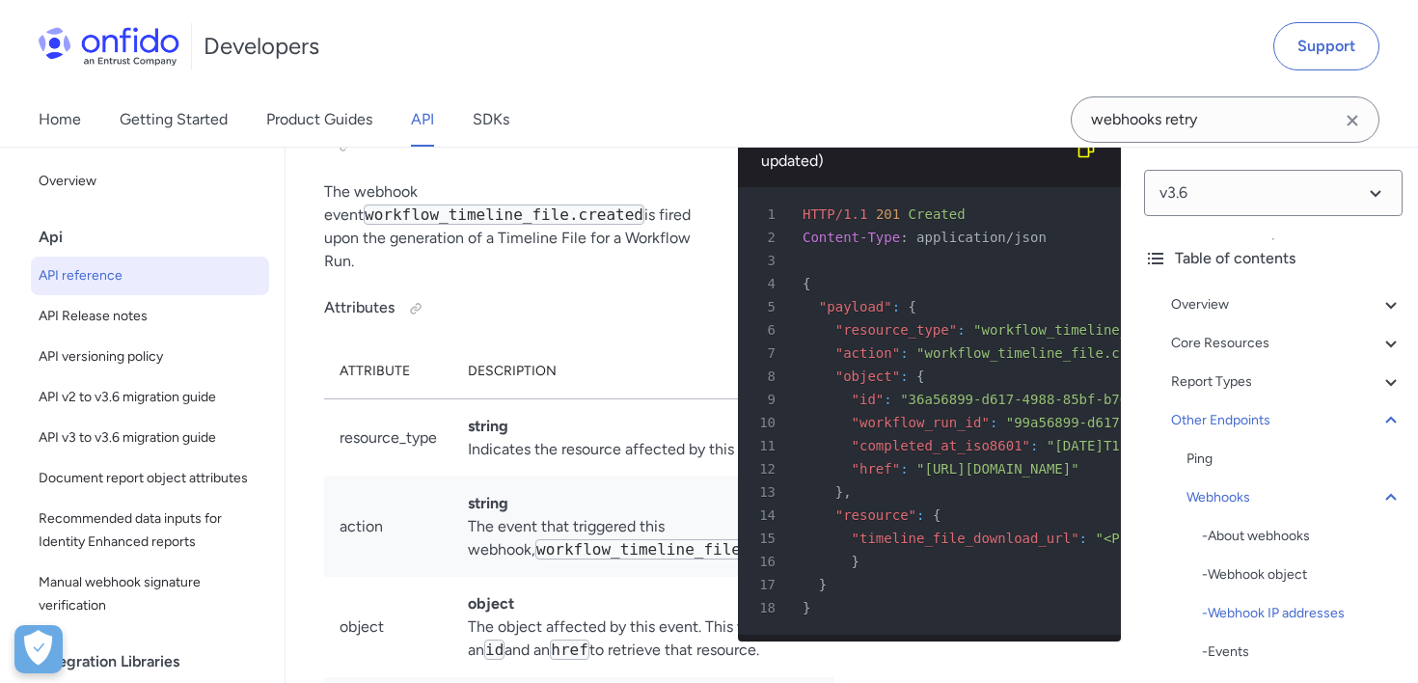
scroll to position [182069, 0]
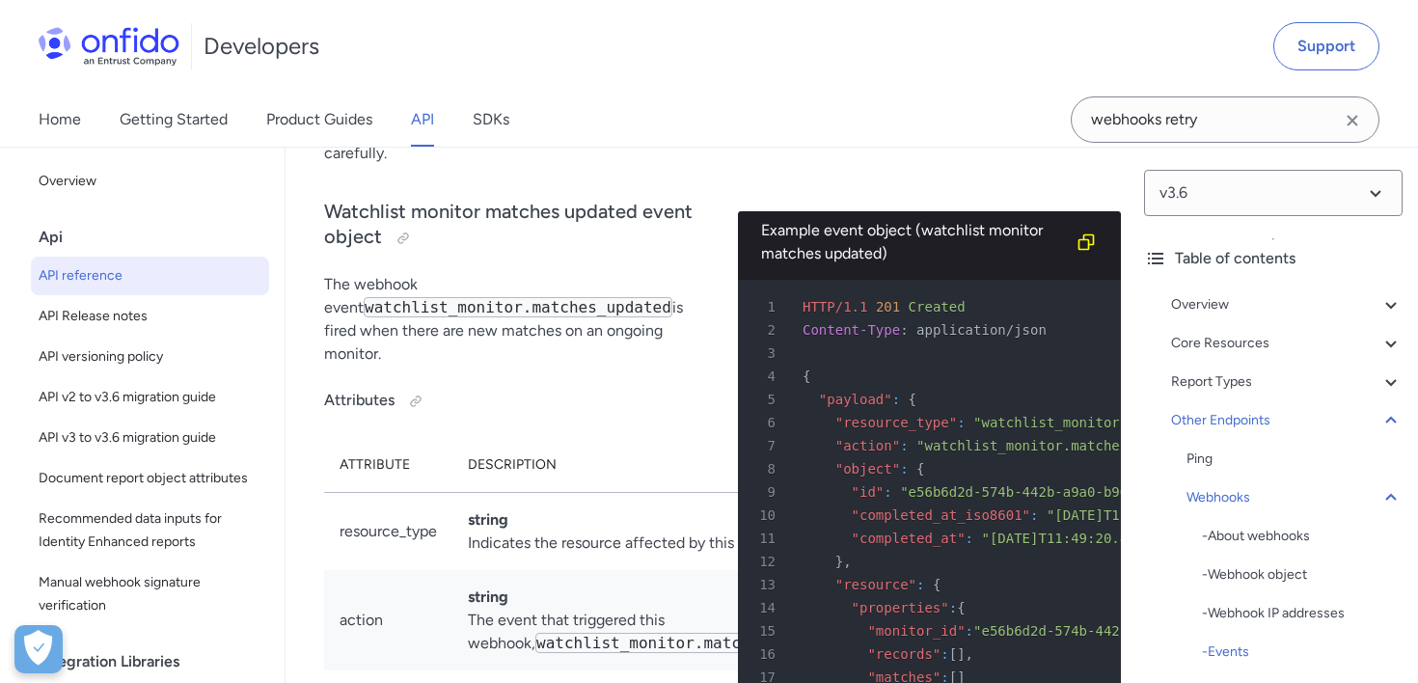
scroll to position [182986, 0]
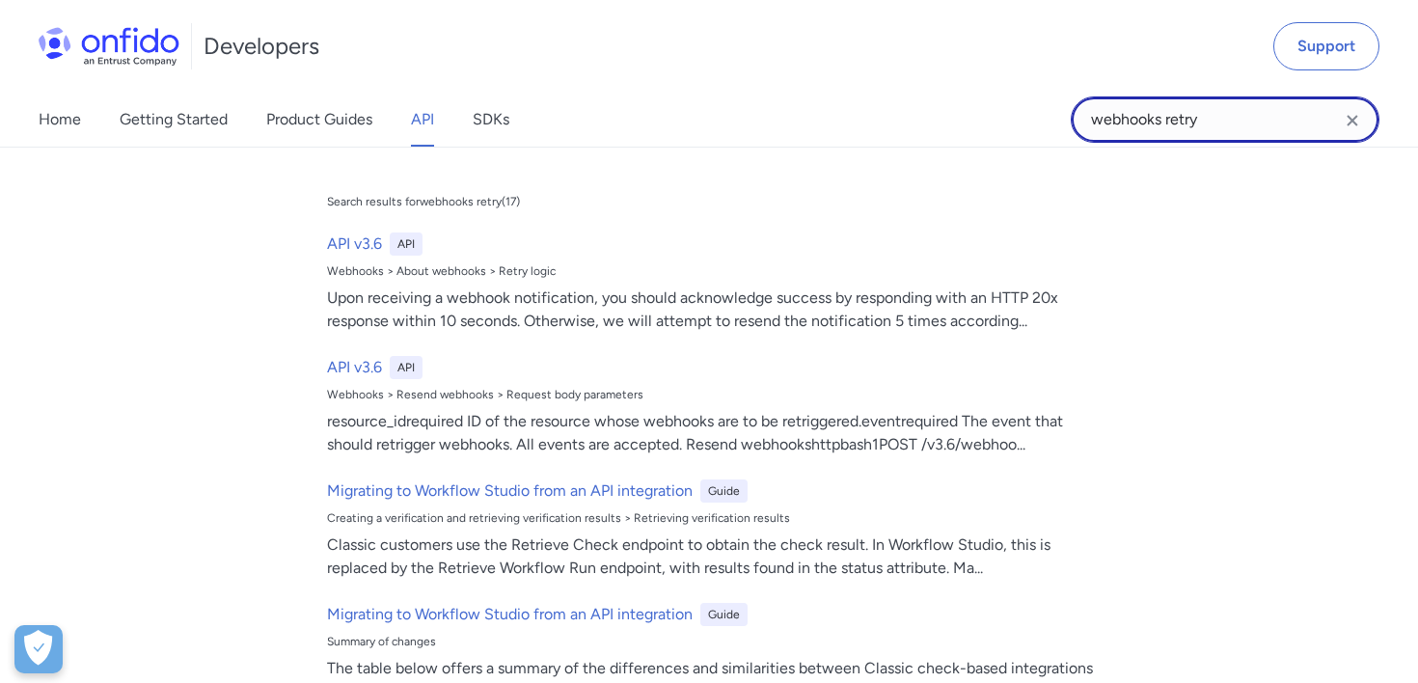
drag, startPoint x: 1115, startPoint y: 120, endPoint x: 908, endPoint y: 119, distance: 207.4
click at [908, 119] on div "Home Getting Started Product Guides API SDKs webhooks retry webhooks retry Sear…" at bounding box center [709, 120] width 1418 height 54
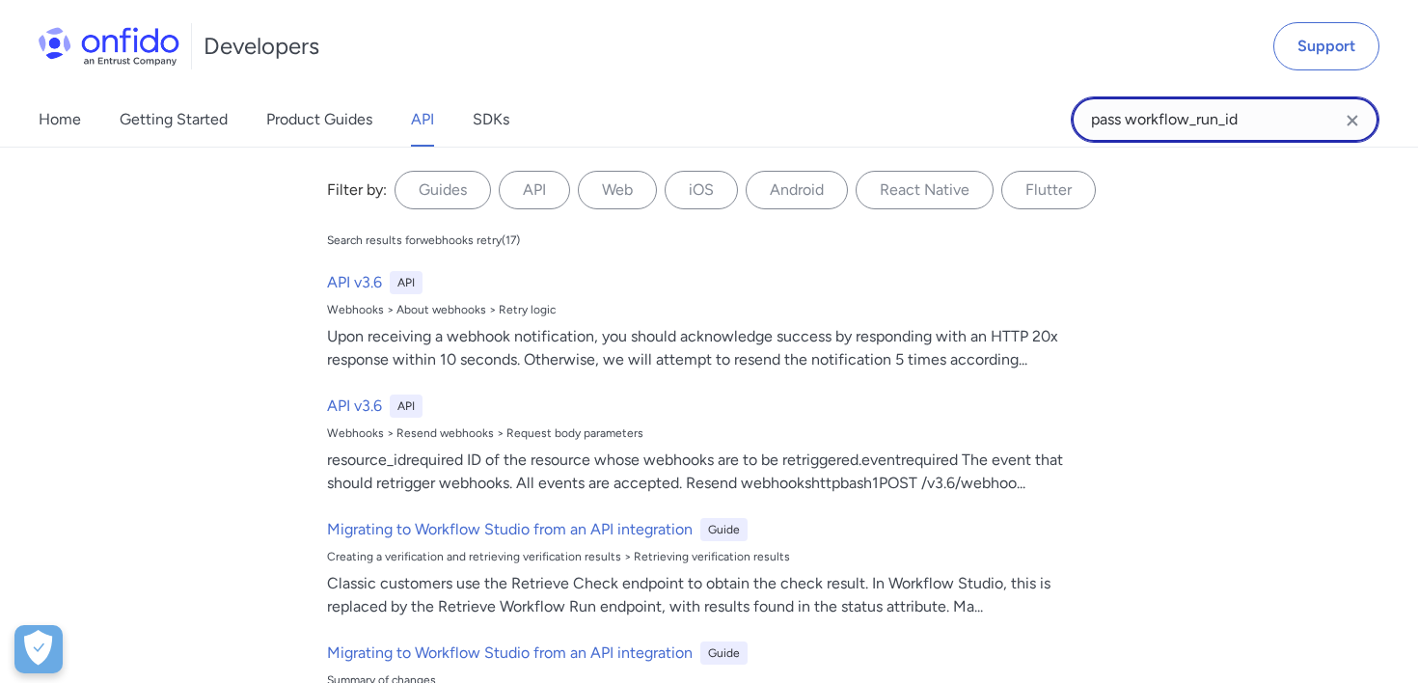
type input "pass workflow_run_id"
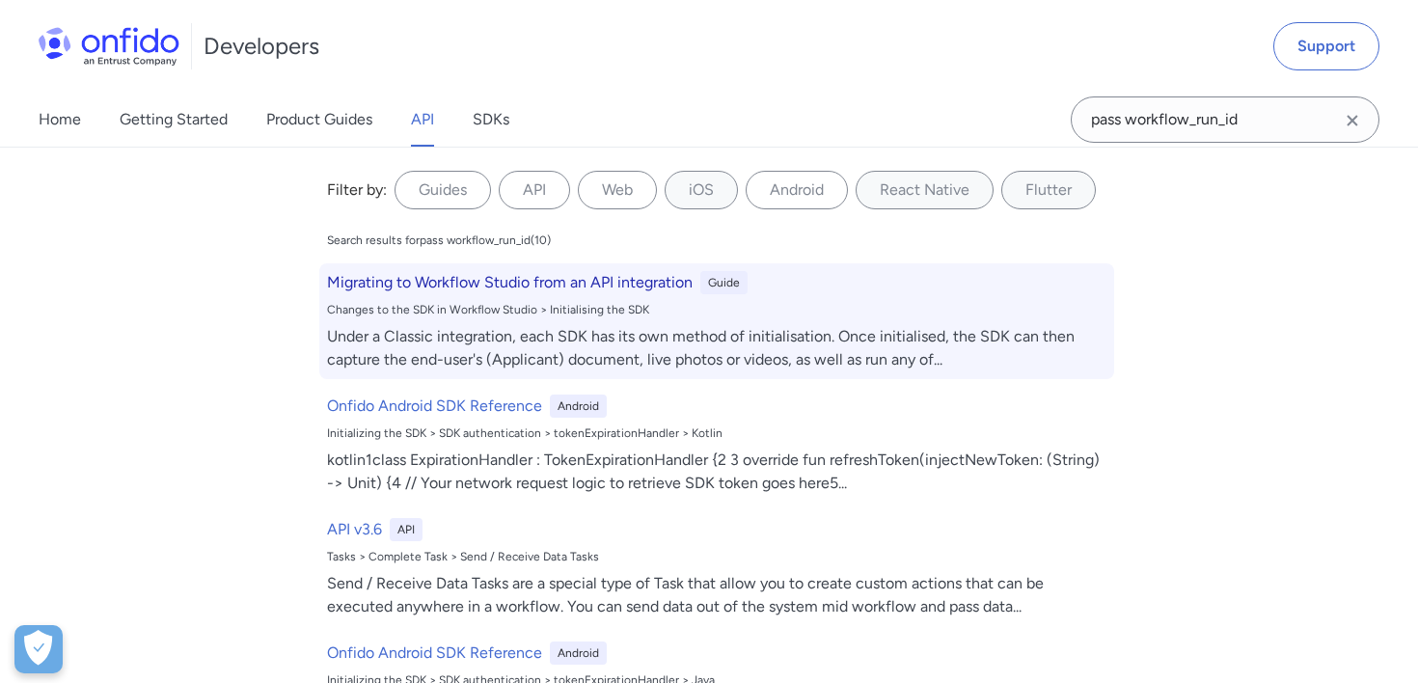
click at [622, 286] on h6 "Migrating to Workflow Studio from an API integration" at bounding box center [510, 282] width 366 height 23
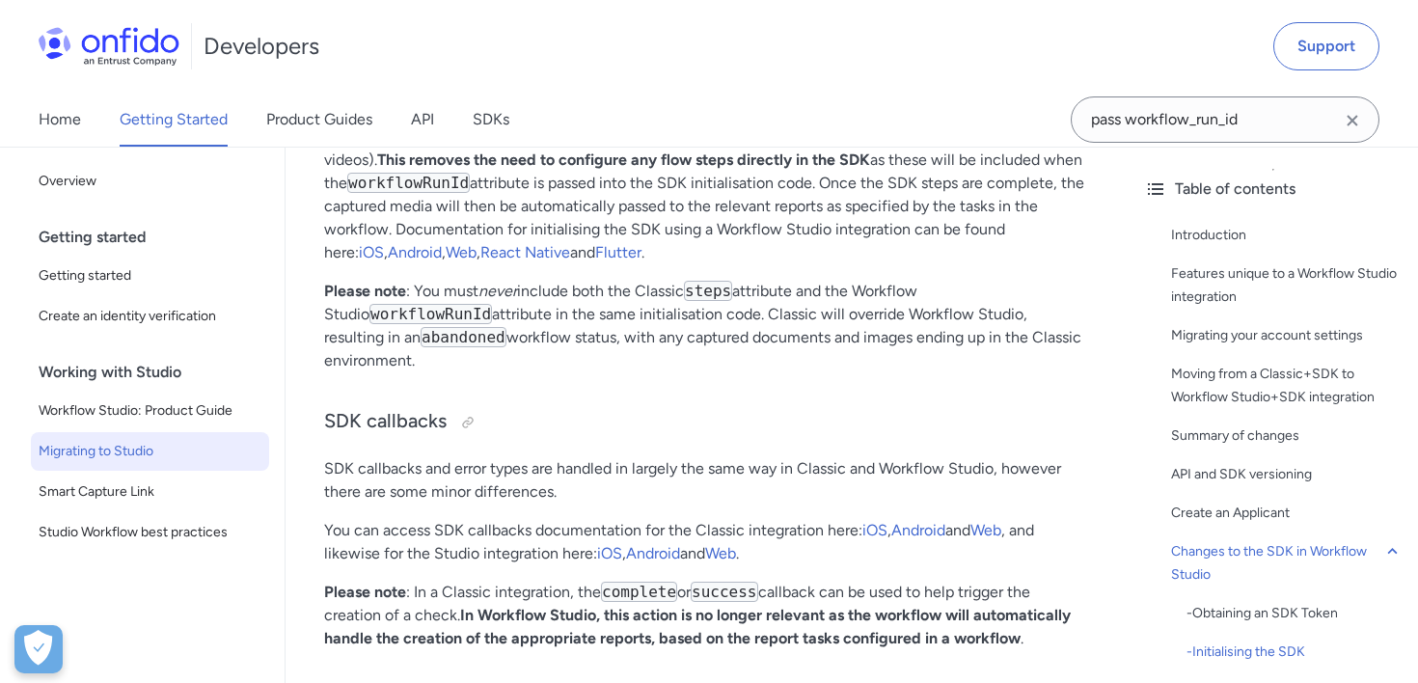
scroll to position [6063, 0]
click at [457, 194] on code "workflowRunId" at bounding box center [408, 184] width 122 height 20
copy code "workflowRunId"
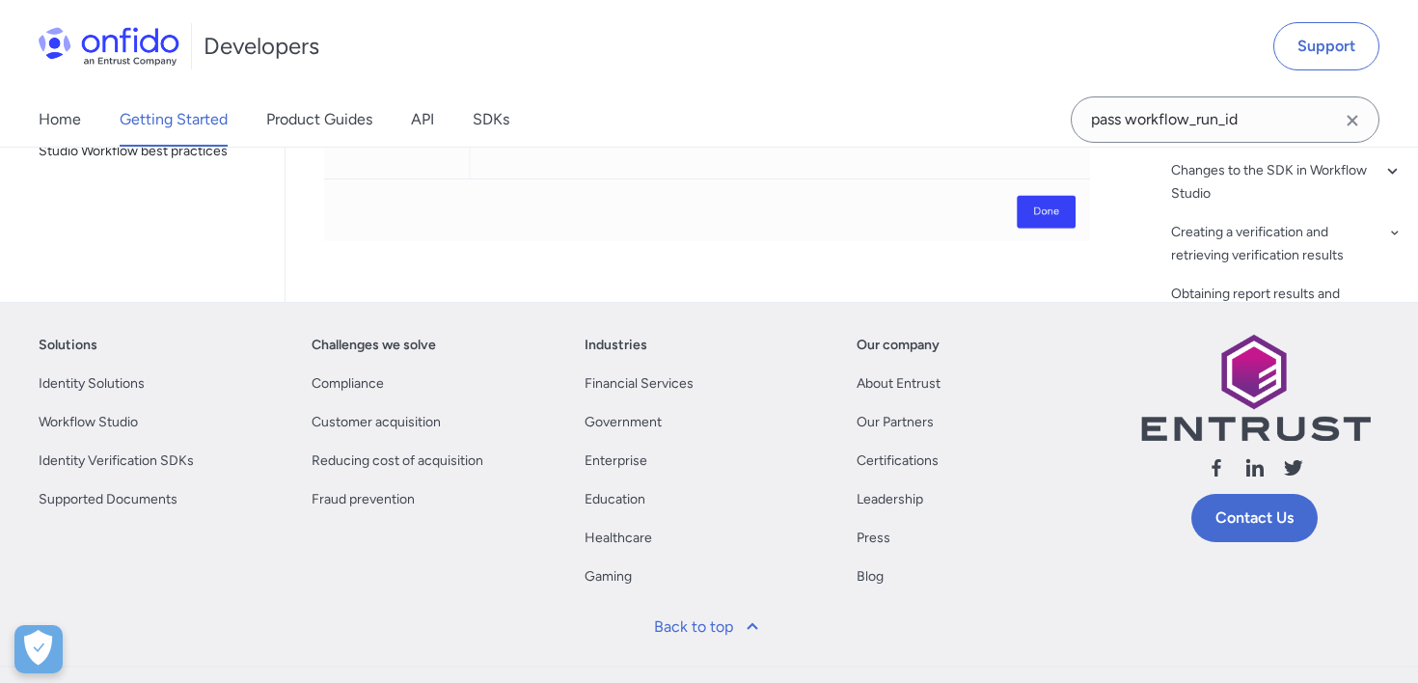
scroll to position [10517, 0]
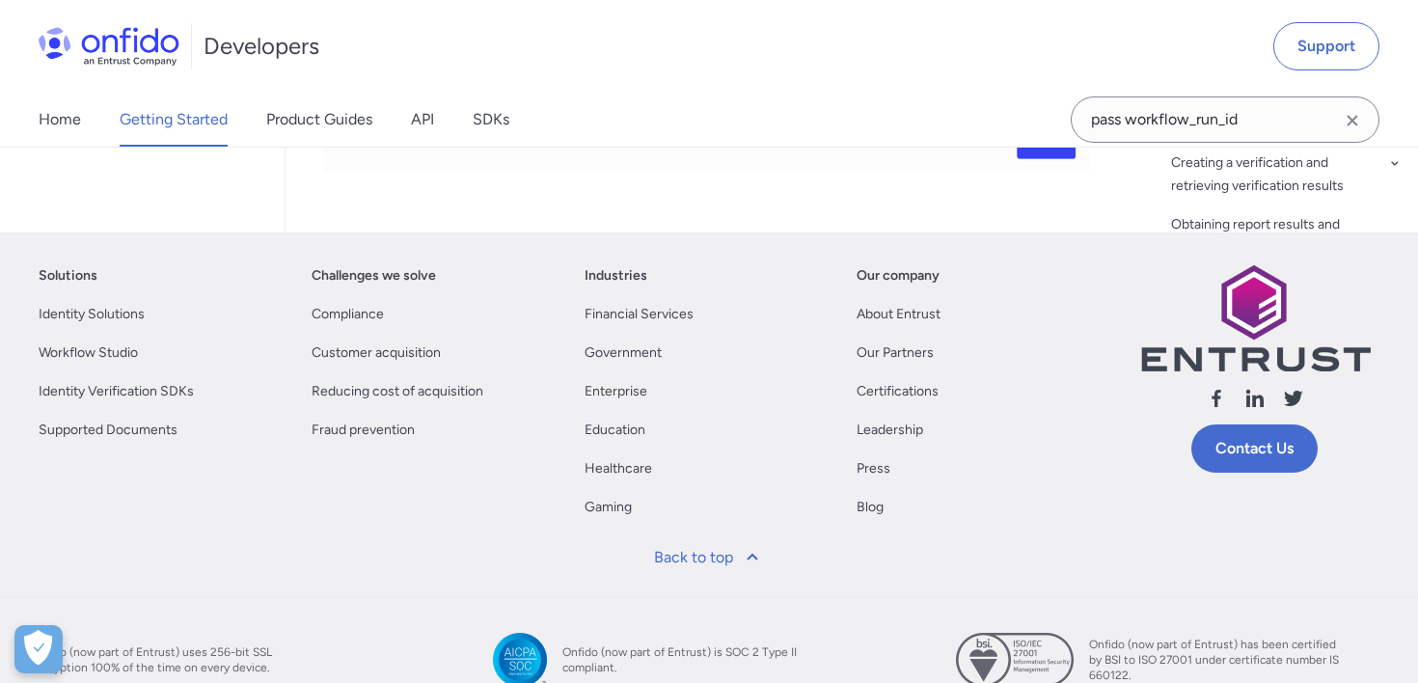
select select "http"
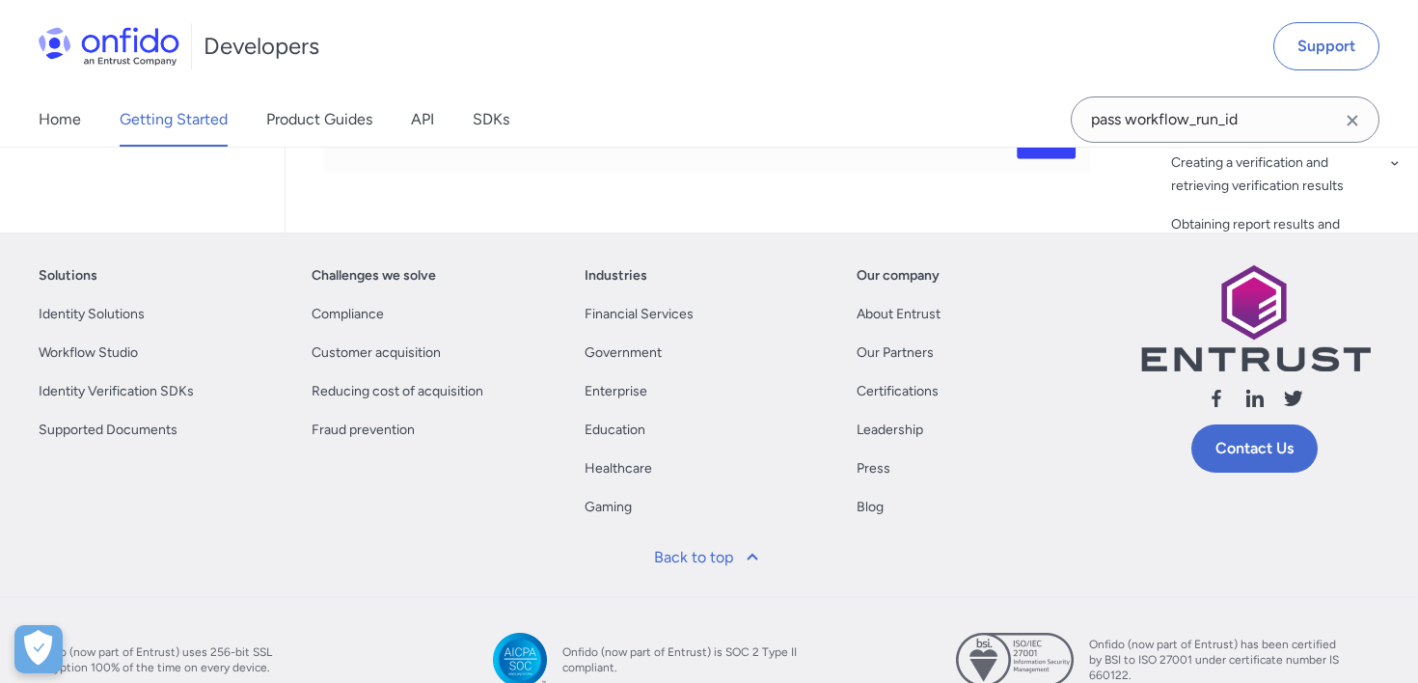
select select "http"
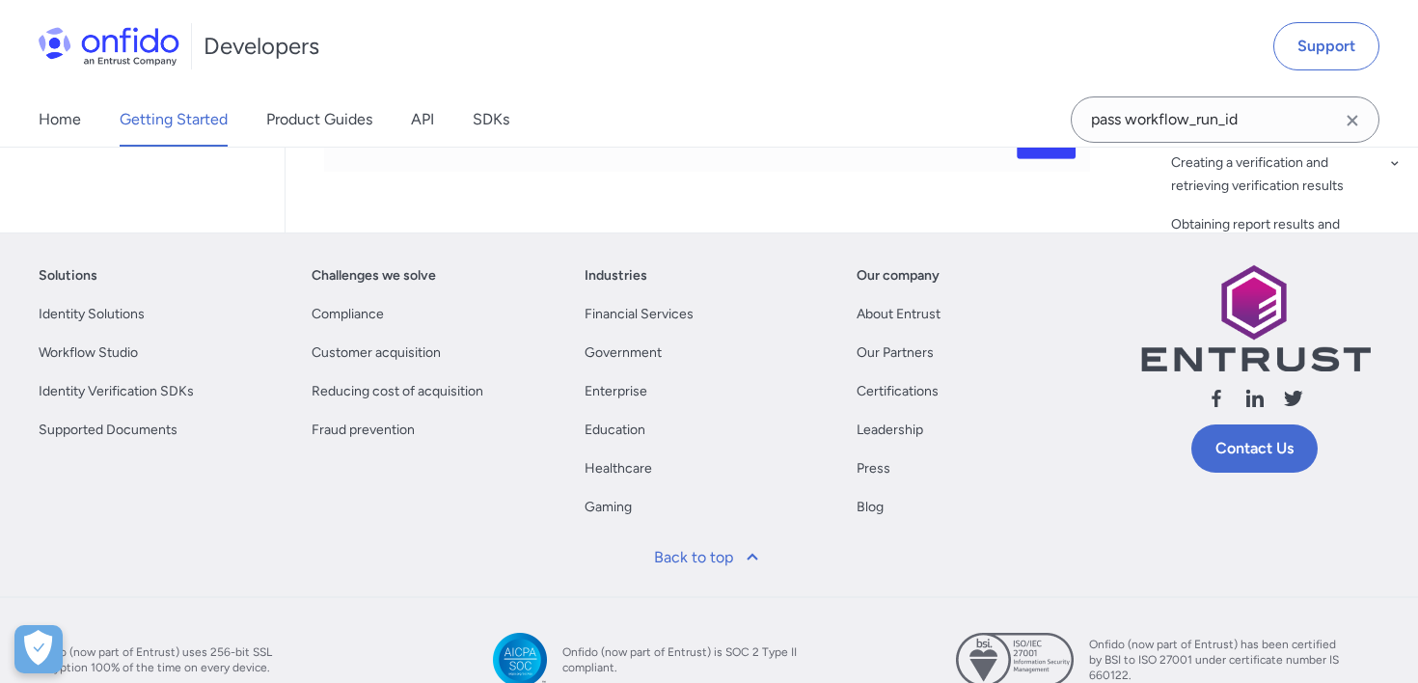
select select "http"
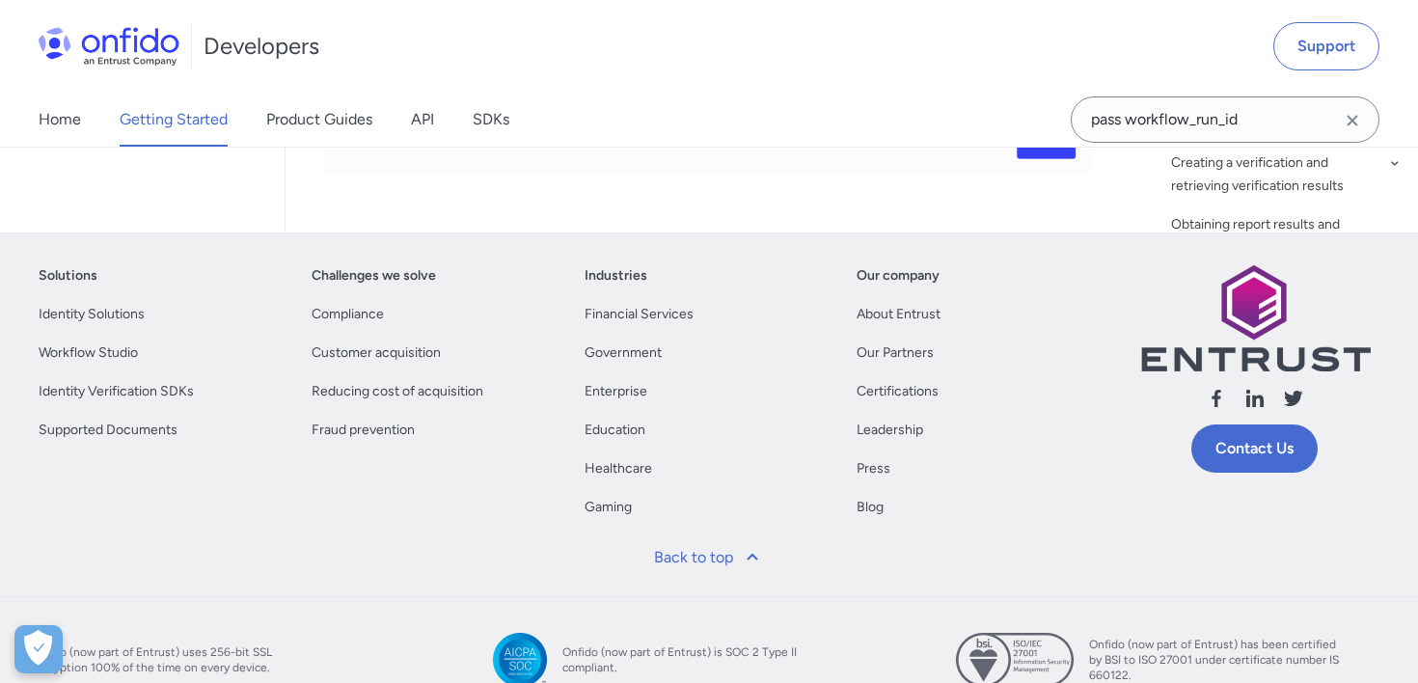
select select "http"
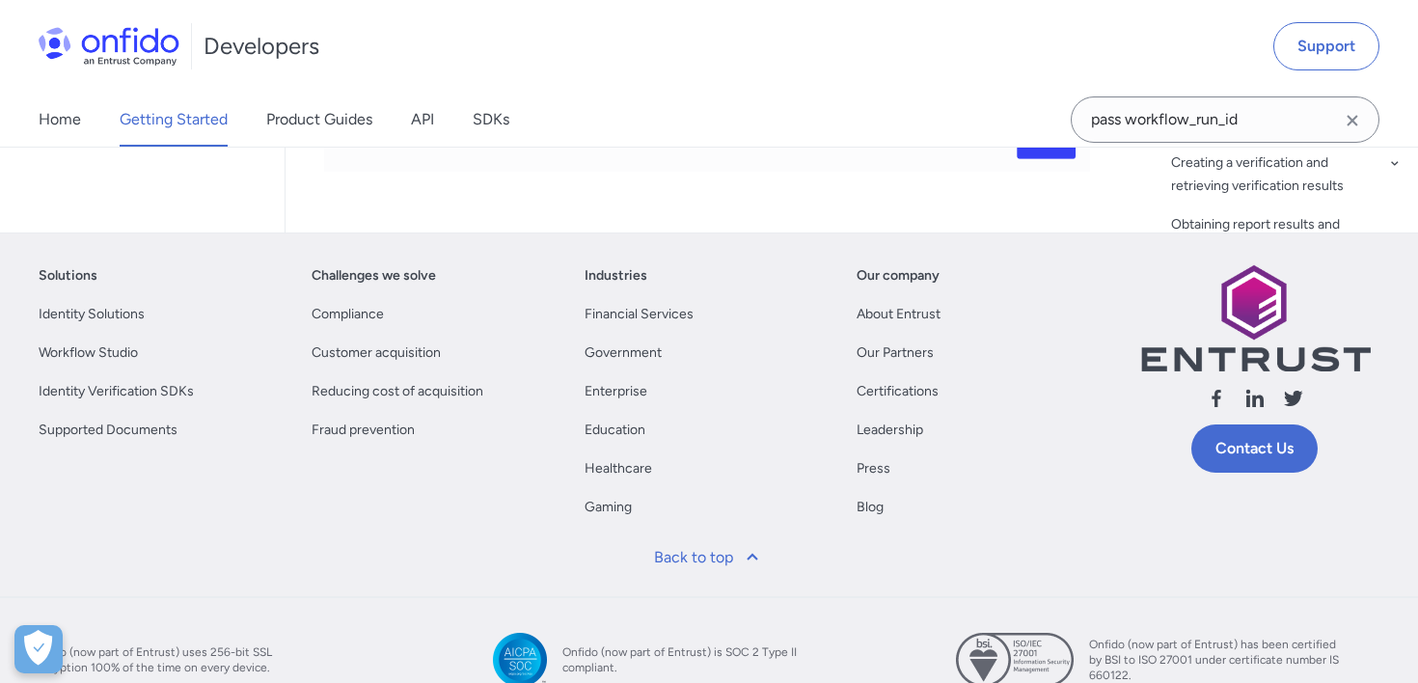
select select "http"
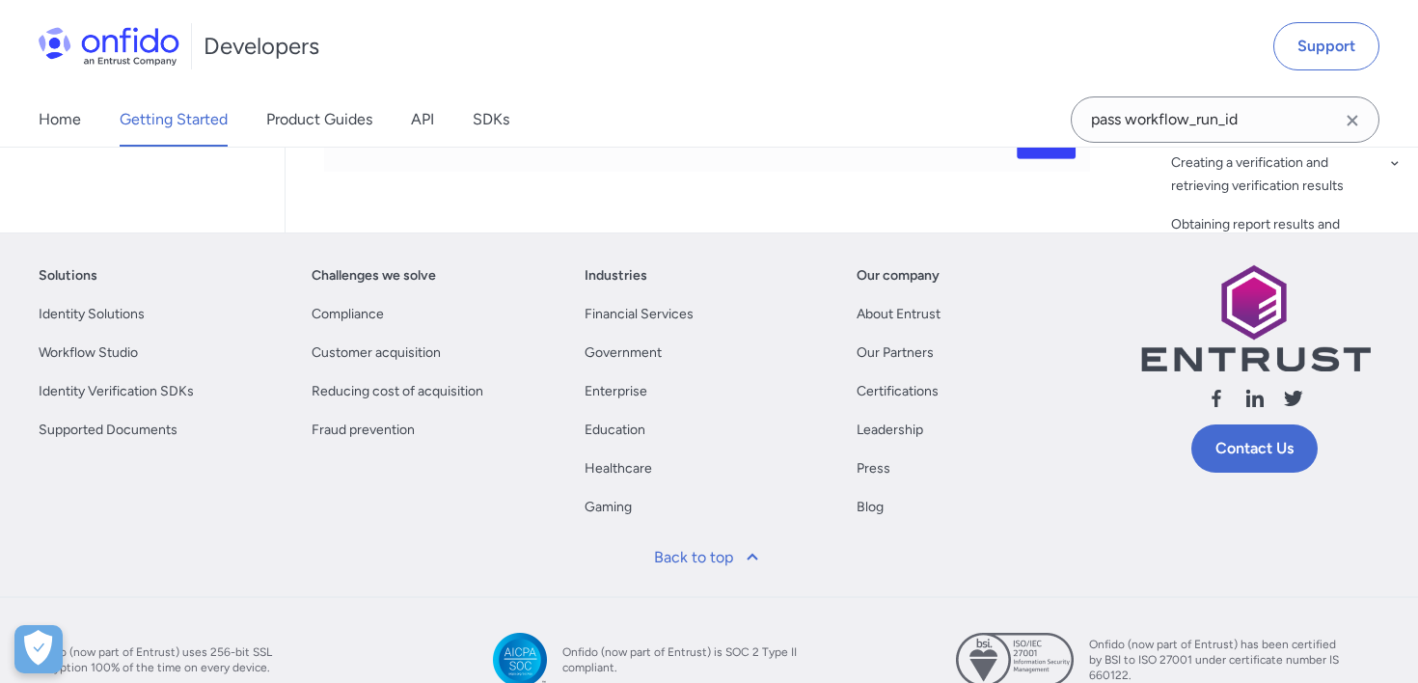
select select "http"
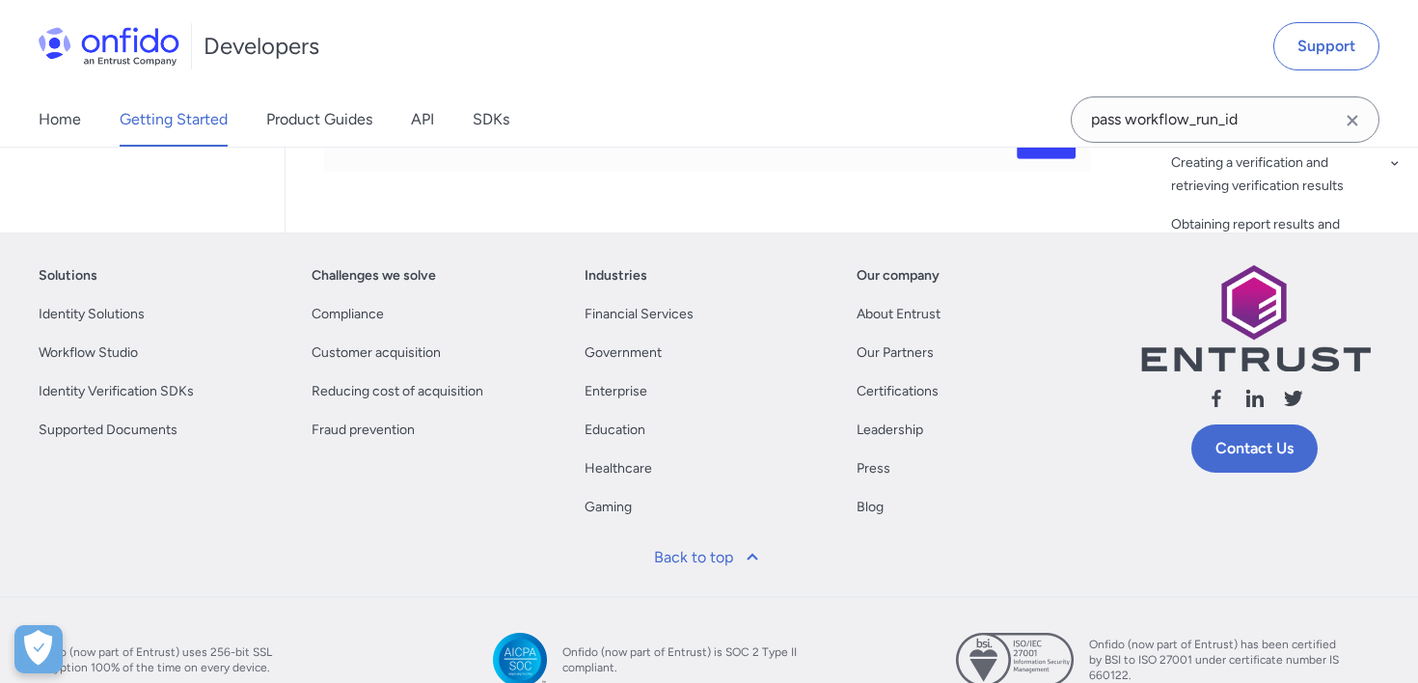
select select "http"
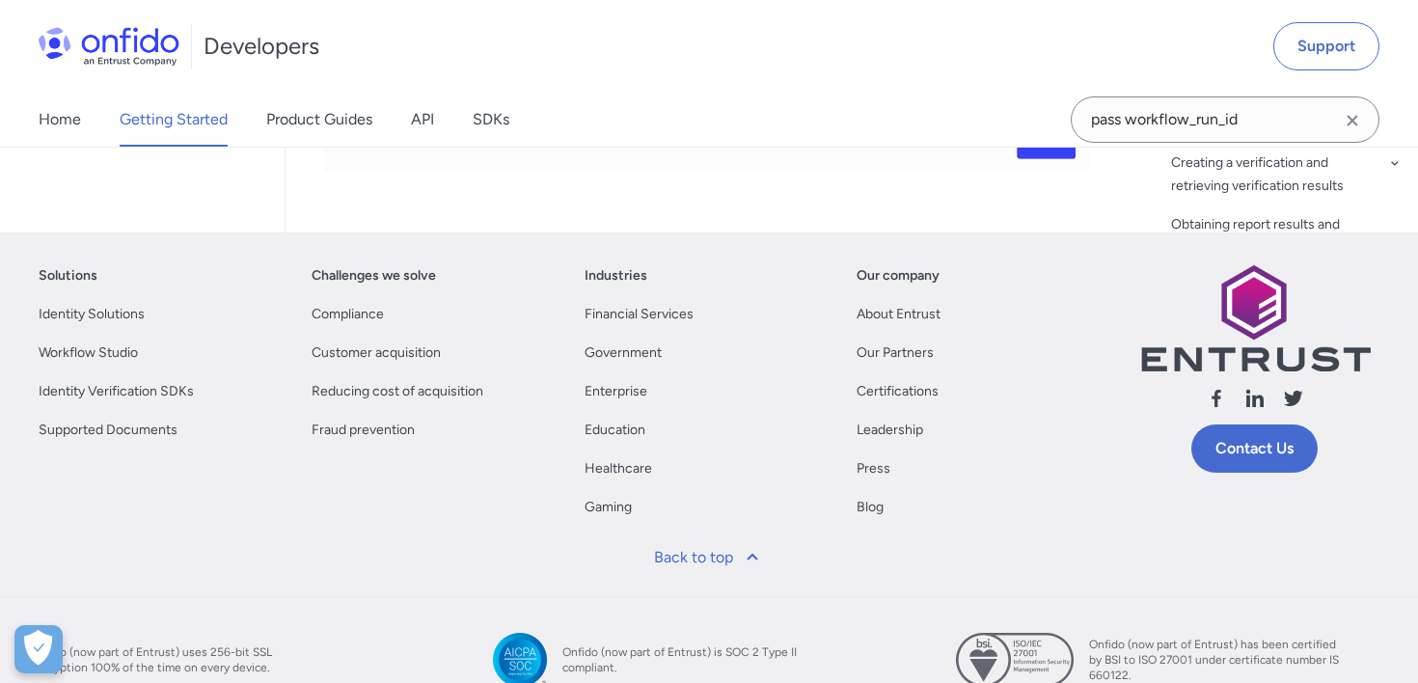
select select "http"
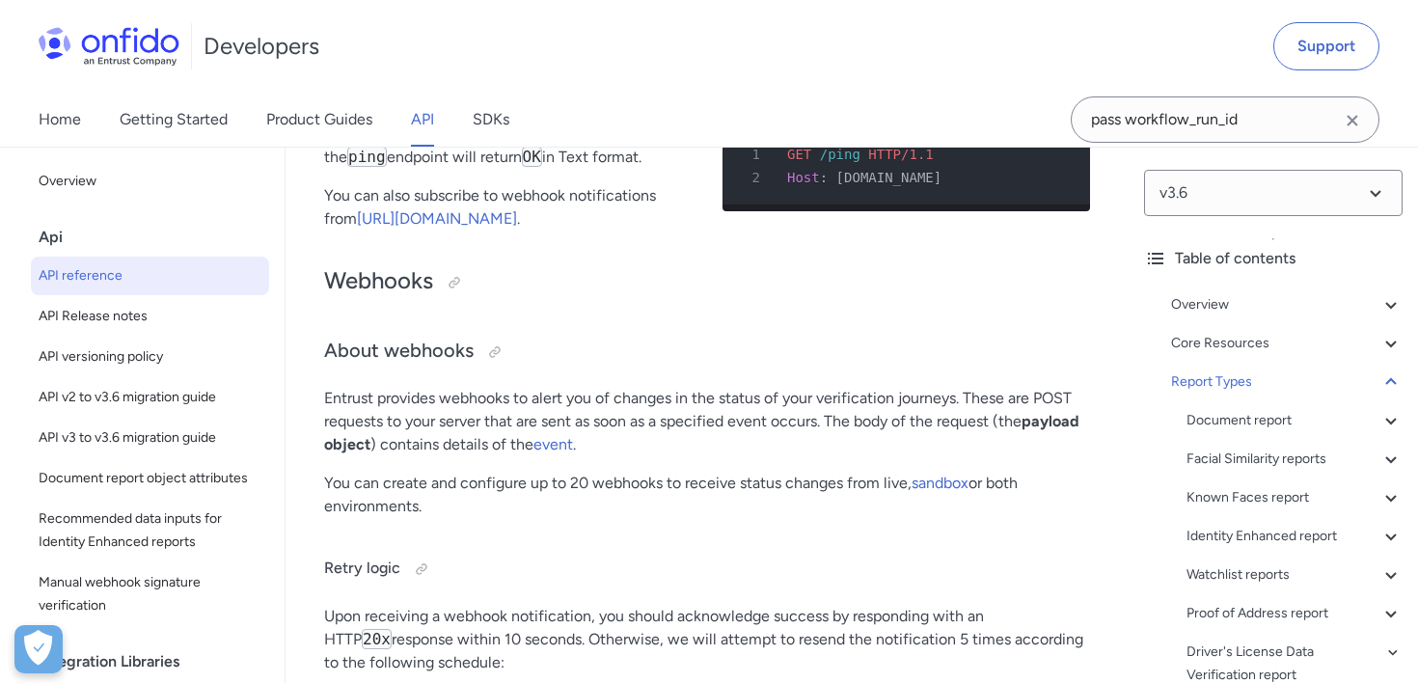
scroll to position [172151, 0]
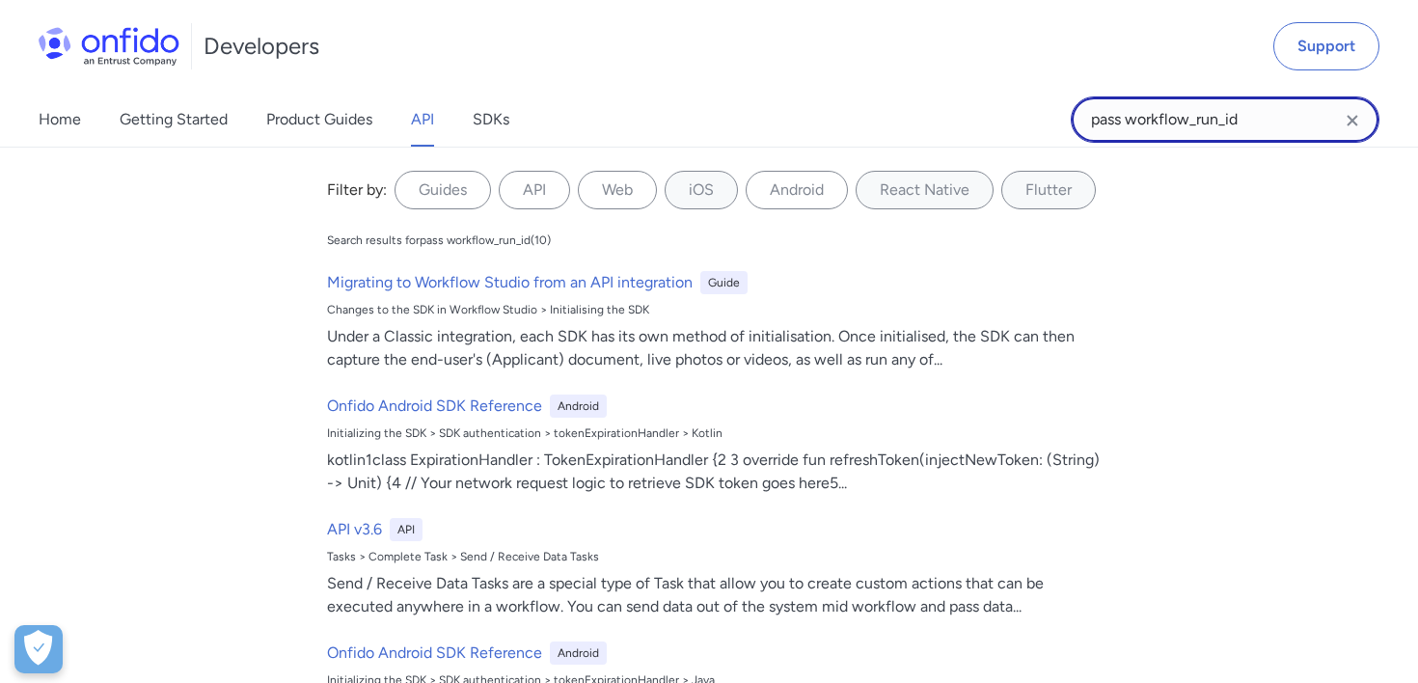
drag, startPoint x: 1278, startPoint y: 113, endPoint x: 946, endPoint y: 112, distance: 331.8
click at [946, 113] on div "Home Getting Started Product Guides API SDKs pass workflow_run_id pass workflow…" at bounding box center [709, 120] width 1418 height 54
type input "API create workflow run"
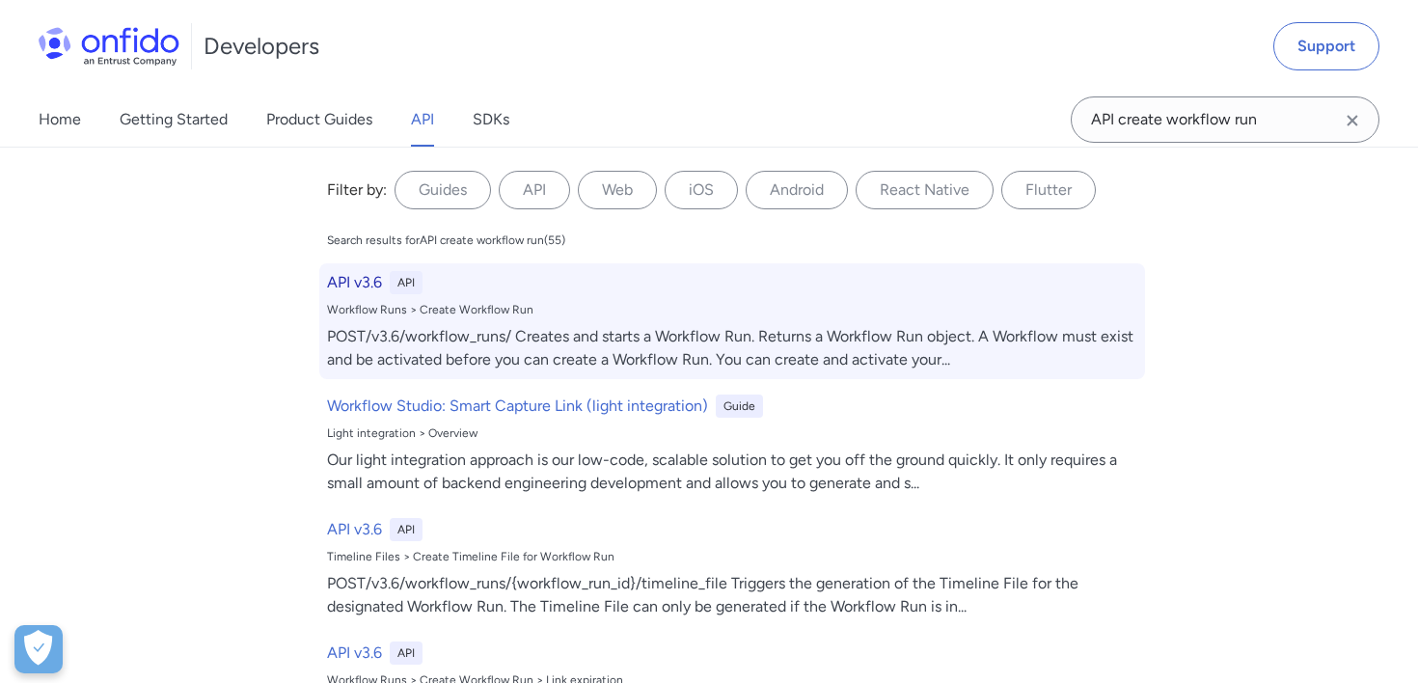
click at [736, 313] on div "Workflow Runs > Create Workflow Run" at bounding box center [732, 309] width 810 height 15
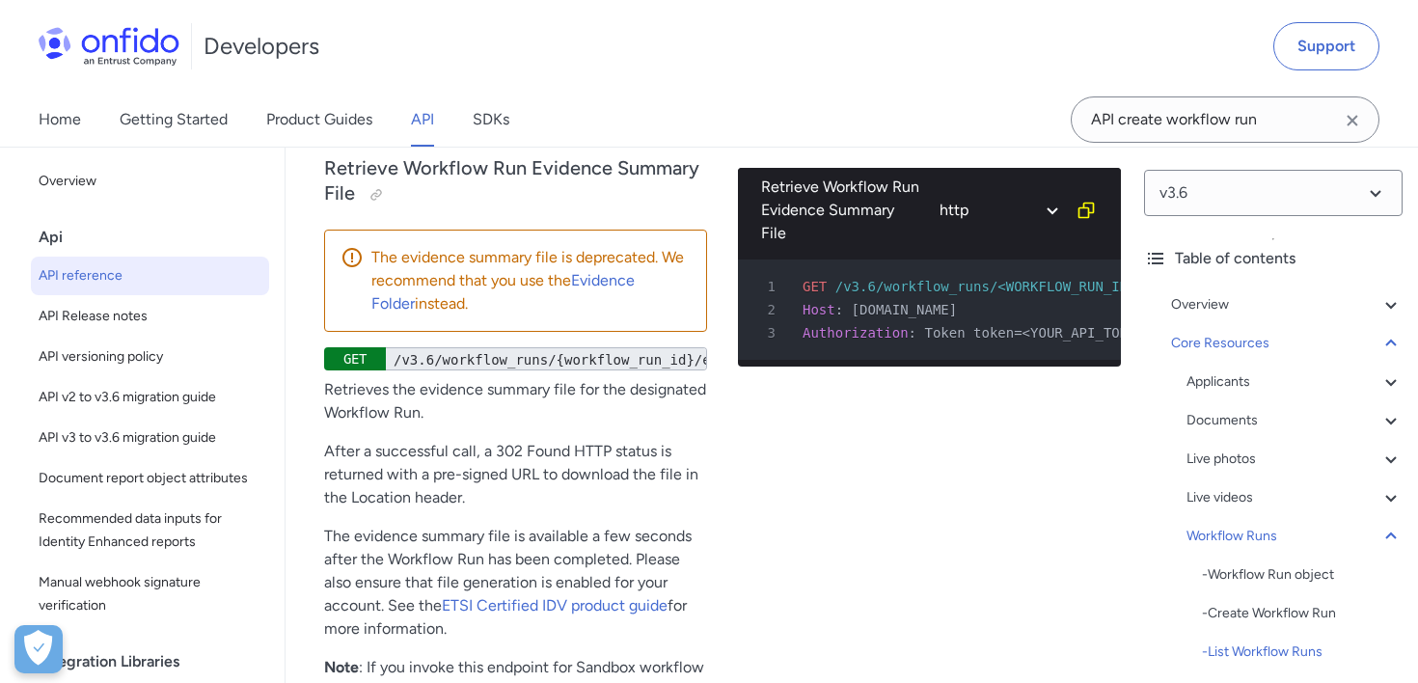
scroll to position [57671, 0]
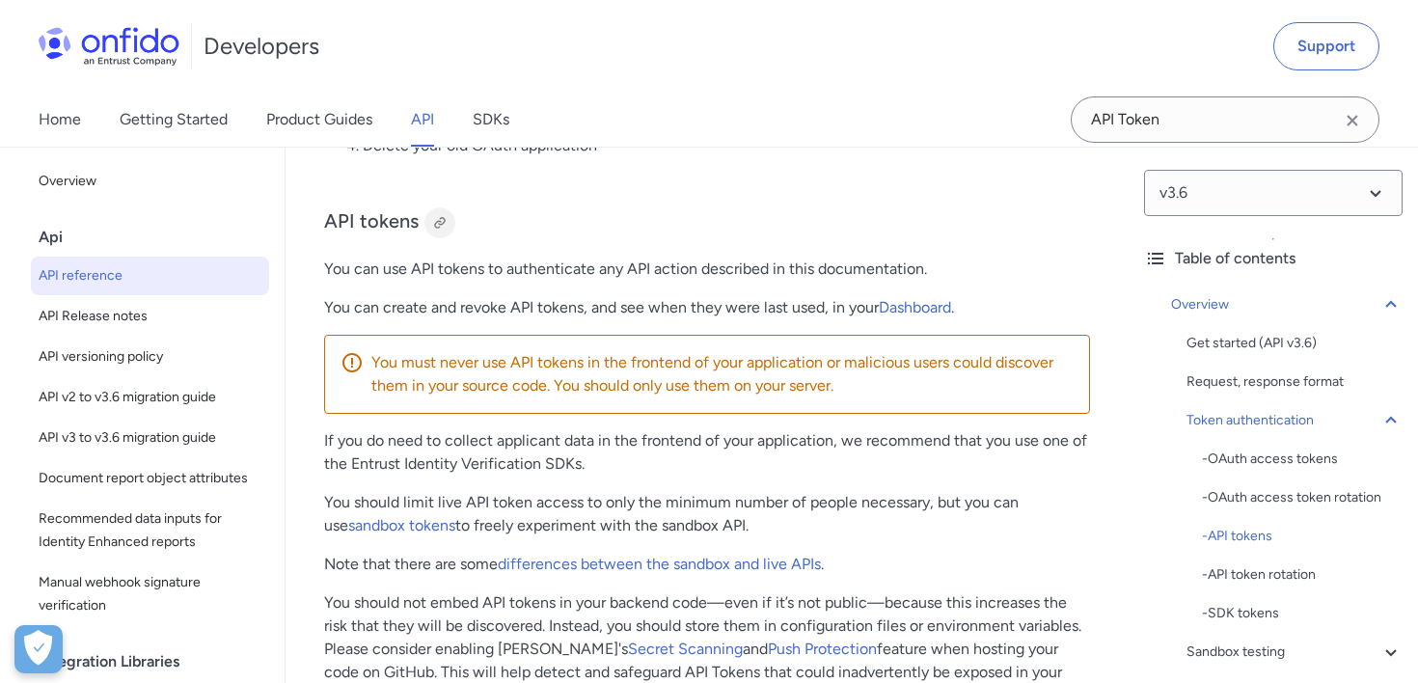
scroll to position [1570, 0]
click at [445, 227] on div at bounding box center [439, 222] width 15 height 15
